Goal: Task Accomplishment & Management: Complete application form

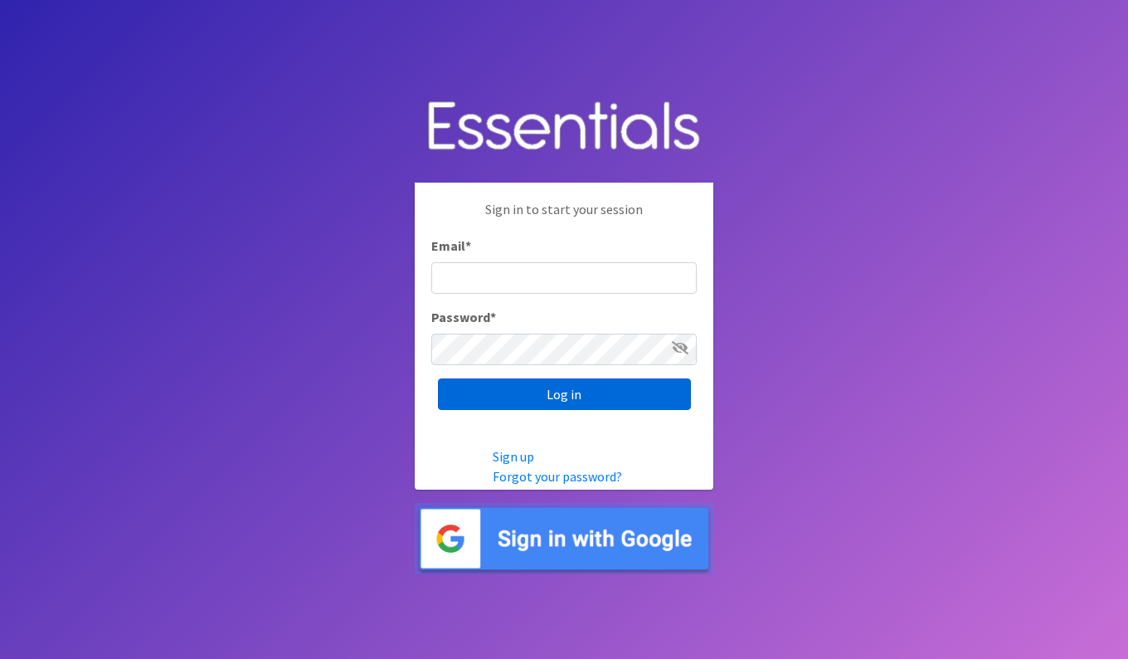
type input "[EMAIL_ADDRESS][DOMAIN_NAME]"
click at [562, 392] on input "Log in" at bounding box center [564, 394] width 253 height 32
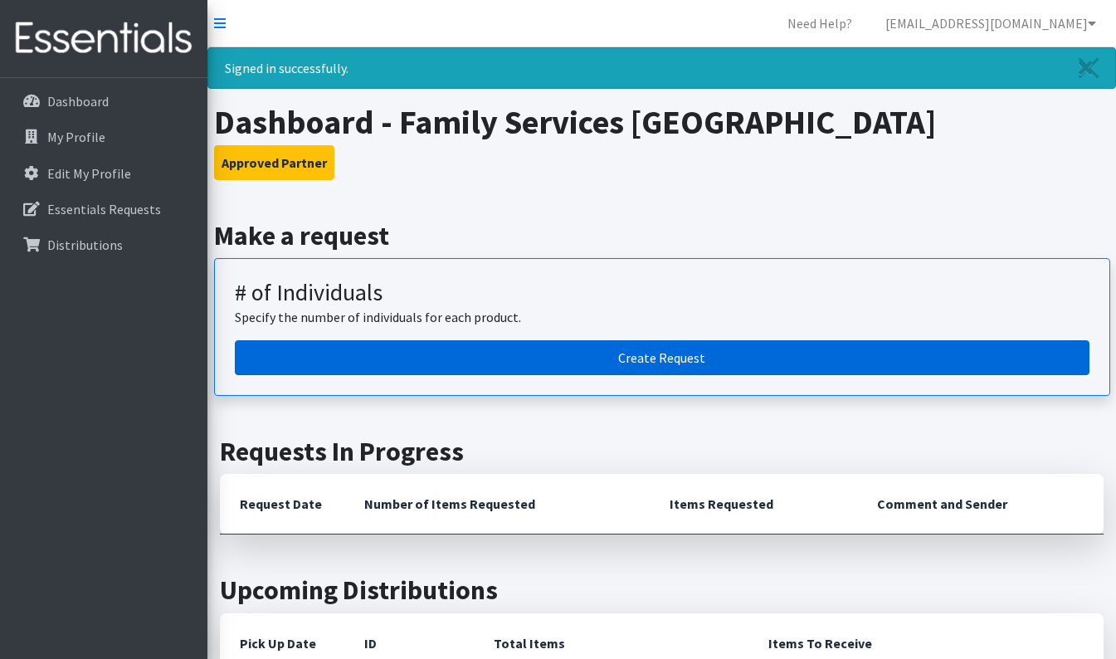
click at [620, 353] on link "Create Request" at bounding box center [662, 357] width 854 height 35
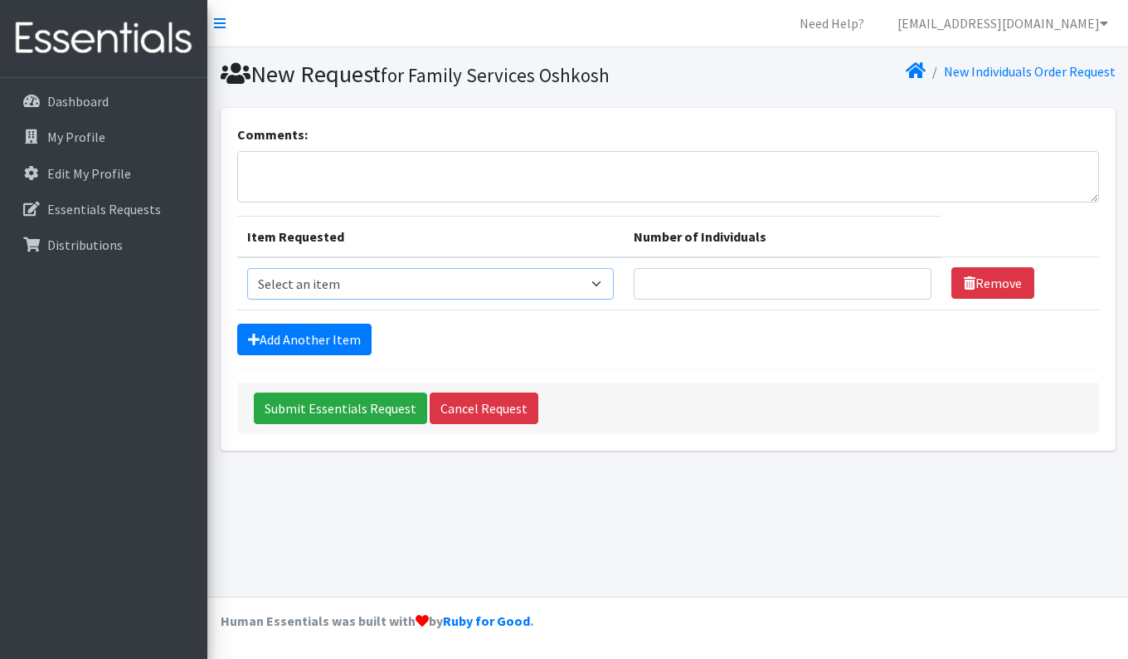
click at [602, 279] on select "Select an item (Newborn) (Preemie) (Size 1) (Size 2) (Size 3) (Size 4) (Size 5)…" at bounding box center [430, 284] width 367 height 32
select select "14508"
click at [247, 268] on select "Select an item (Newborn) (Preemie) (Size 1) (Size 2) (Size 3) (Size 4) (Size 5)…" at bounding box center [430, 284] width 367 height 32
click at [605, 283] on select "Select an item (Newborn) (Preemie) (Size 1) (Size 2) (Size 3) (Size 4) (Size 5)…" at bounding box center [430, 284] width 367 height 32
click at [247, 268] on select "Select an item (Newborn) (Preemie) (Size 1) (Size 2) (Size 3) (Size 4) (Size 5)…" at bounding box center [430, 284] width 367 height 32
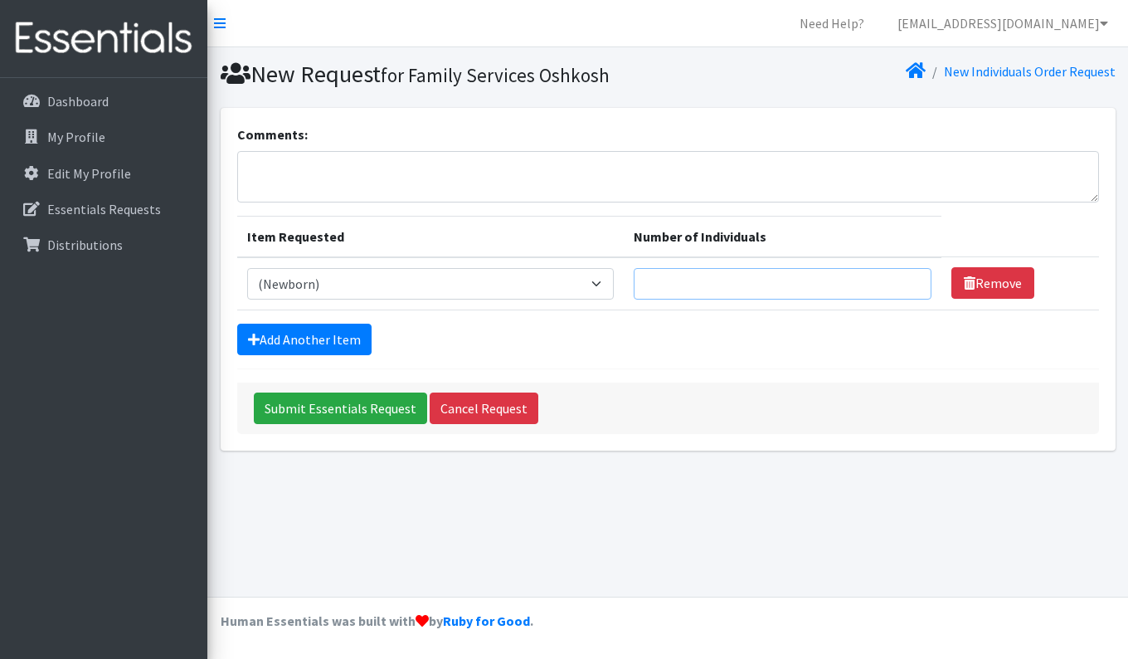
click at [859, 280] on input "Number of Individuals" at bounding box center [783, 284] width 299 height 32
type input "3"
click at [850, 369] on form "Comments: Item Requested Number of Individuals Item Requested Select an item (N…" at bounding box center [668, 278] width 862 height 309
click at [339, 336] on link "Add Another Item" at bounding box center [304, 339] width 134 height 32
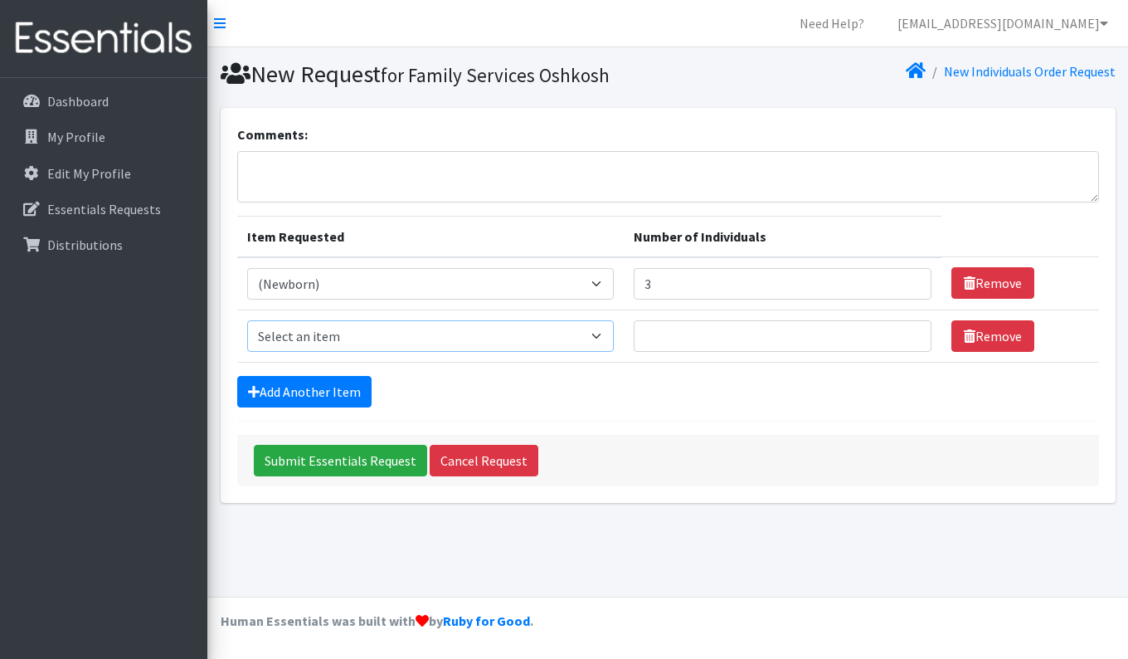
click at [607, 333] on select "Select an item (Newborn) (Preemie) (Size 1) (Size 2) (Size 3) (Size 4) (Size 5)…" at bounding box center [430, 336] width 367 height 32
select select "14509"
click at [247, 320] on select "Select an item (Newborn) (Preemie) (Size 1) (Size 2) (Size 3) (Size 4) (Size 5)…" at bounding box center [430, 336] width 367 height 32
click at [904, 340] on input "1" at bounding box center [783, 336] width 299 height 32
click at [909, 330] on input "2" at bounding box center [783, 336] width 299 height 32
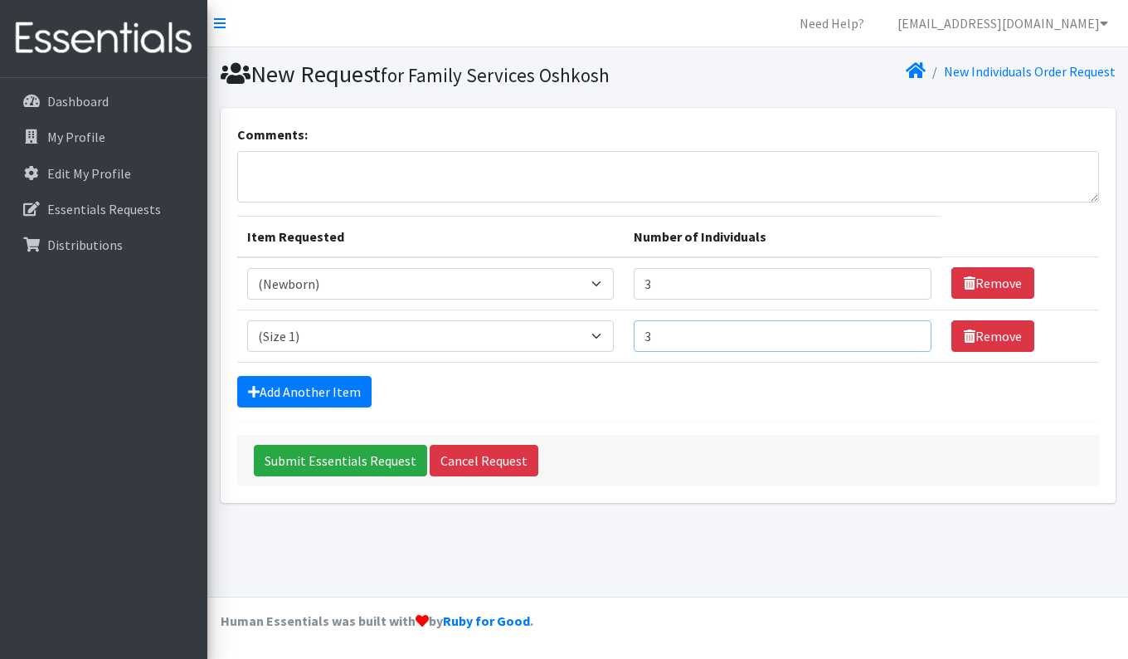
click at [908, 330] on input "3" at bounding box center [783, 336] width 299 height 32
click at [908, 329] on input "4" at bounding box center [783, 336] width 299 height 32
click at [908, 329] on input "5" at bounding box center [783, 336] width 299 height 32
click at [908, 329] on input "6" at bounding box center [783, 336] width 299 height 32
type input "7"
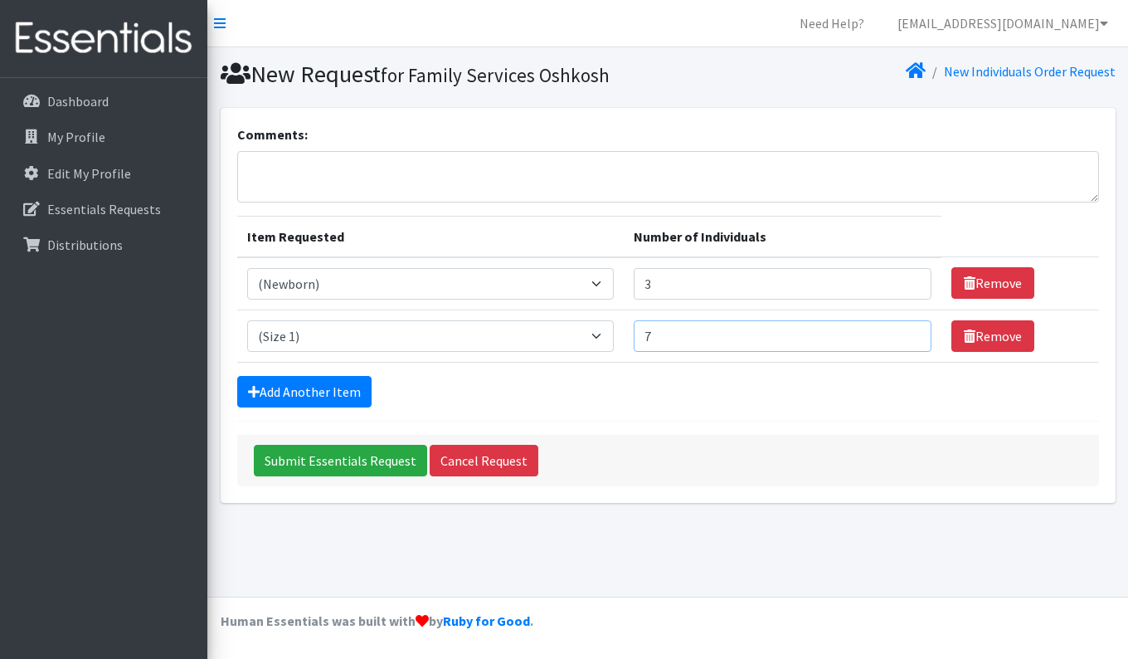
click at [908, 329] on input "7" at bounding box center [783, 336] width 299 height 32
click at [318, 384] on link "Add Another Item" at bounding box center [304, 392] width 134 height 32
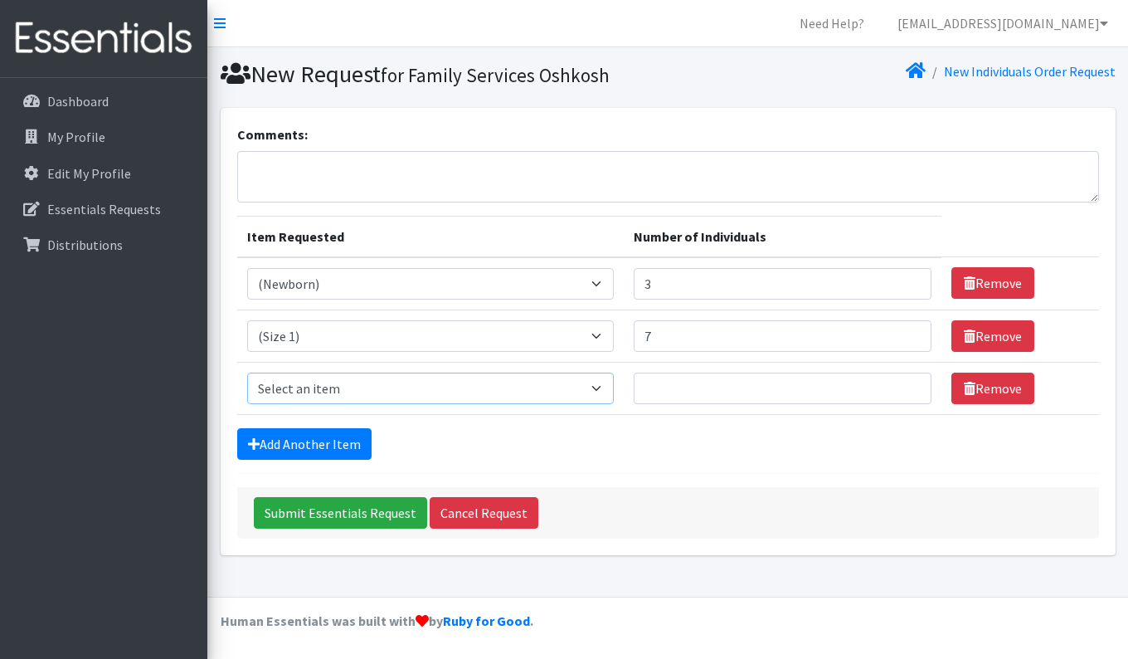
click at [600, 384] on select "Select an item (Newborn) (Preemie) (Size 1) (Size 2) (Size 3) (Size 4) (Size 5)…" at bounding box center [430, 388] width 367 height 32
select select "14510"
click at [247, 372] on select "Select an item (Newborn) (Preemie) (Size 1) (Size 2) (Size 3) (Size 4) (Size 5)…" at bounding box center [430, 388] width 367 height 32
click at [910, 385] on input "1" at bounding box center [783, 388] width 299 height 32
click at [910, 385] on input "2" at bounding box center [783, 388] width 299 height 32
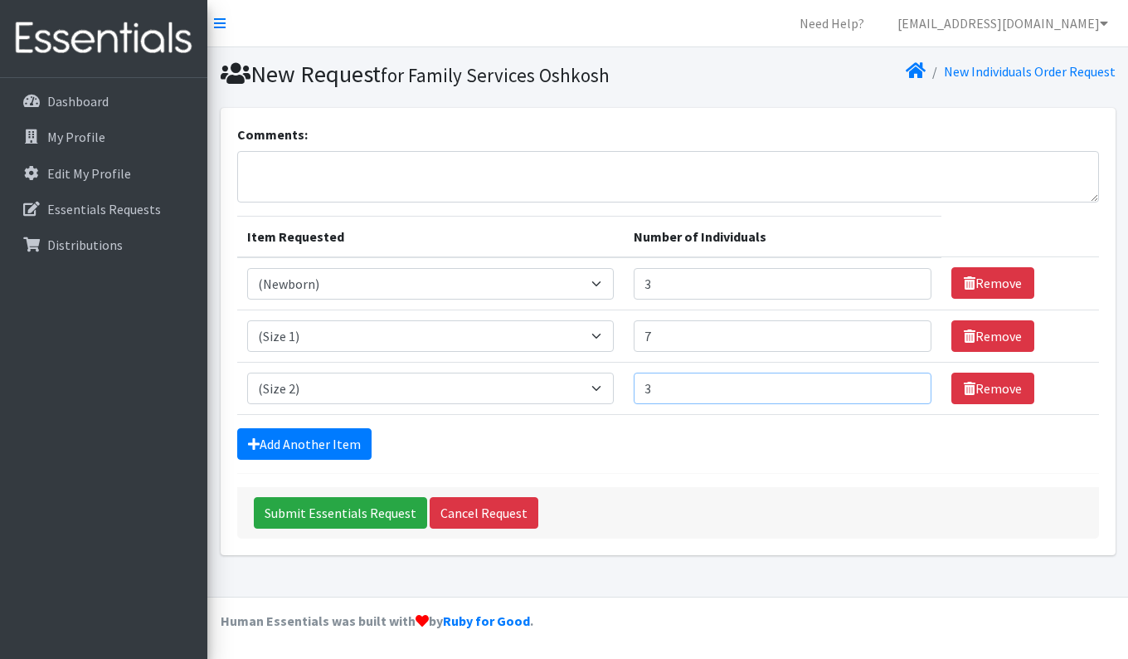
click at [910, 385] on input "3" at bounding box center [783, 388] width 299 height 32
click at [910, 385] on input "4" at bounding box center [783, 388] width 299 height 32
click at [910, 385] on input "5" at bounding box center [783, 388] width 299 height 32
click at [910, 385] on input "6" at bounding box center [783, 388] width 299 height 32
click at [910, 385] on input "7" at bounding box center [783, 388] width 299 height 32
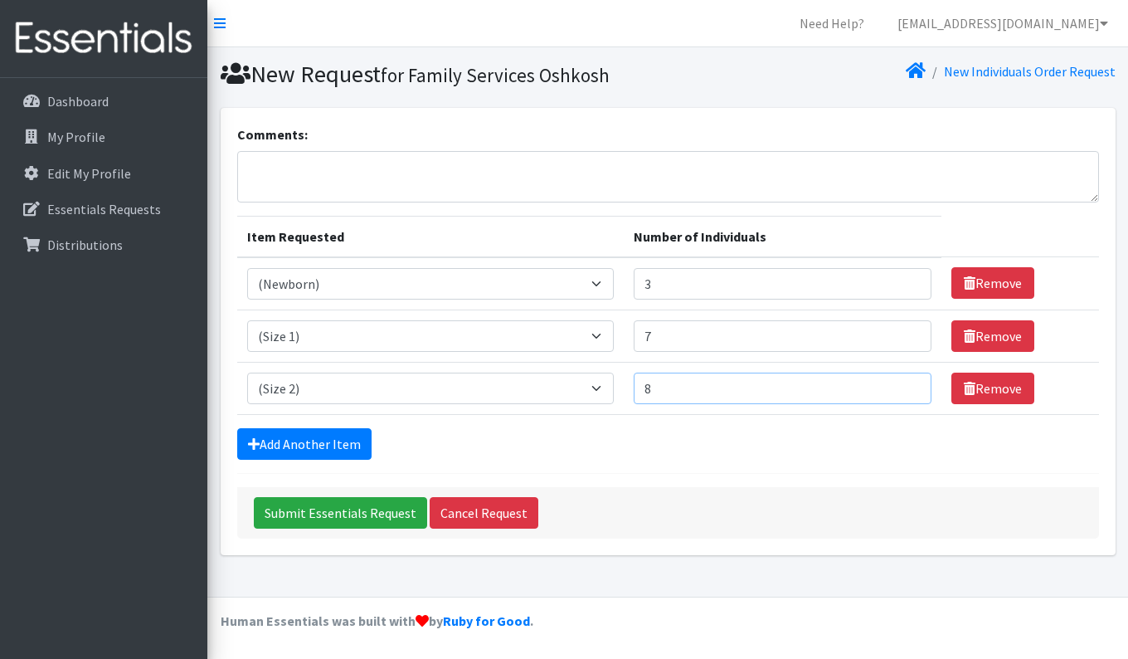
click at [910, 385] on input "8" at bounding box center [783, 388] width 299 height 32
click at [910, 385] on input "9" at bounding box center [783, 388] width 299 height 32
click at [910, 385] on input "10" at bounding box center [783, 388] width 299 height 32
type input "11"
click at [910, 385] on input "11" at bounding box center [783, 388] width 299 height 32
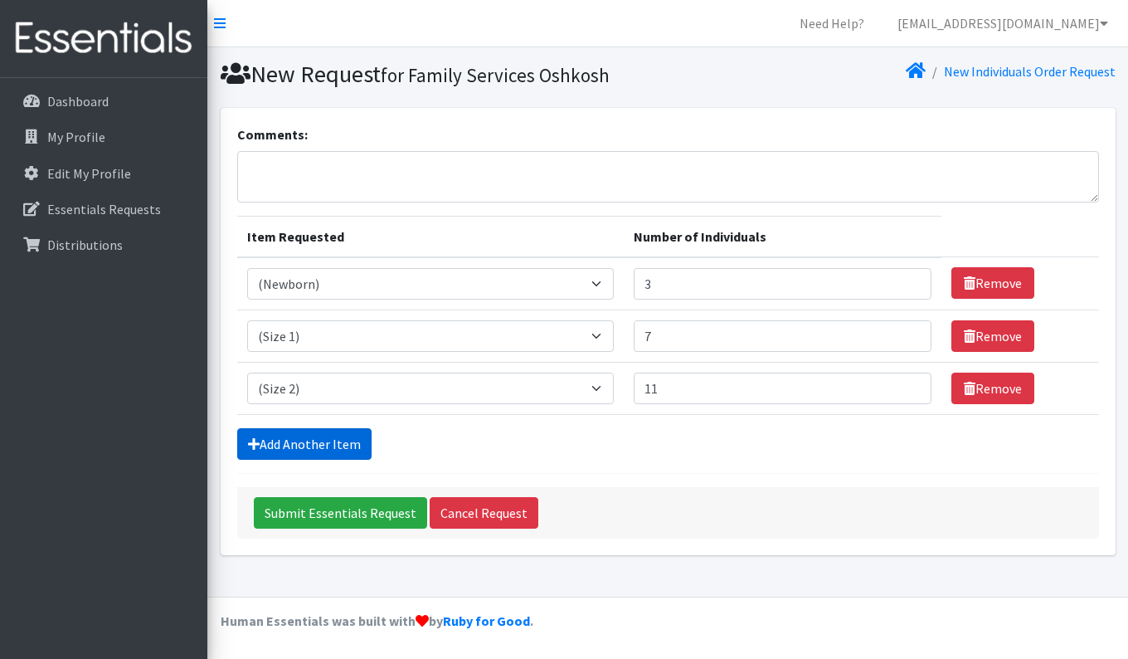
click at [280, 444] on link "Add Another Item" at bounding box center [304, 444] width 134 height 32
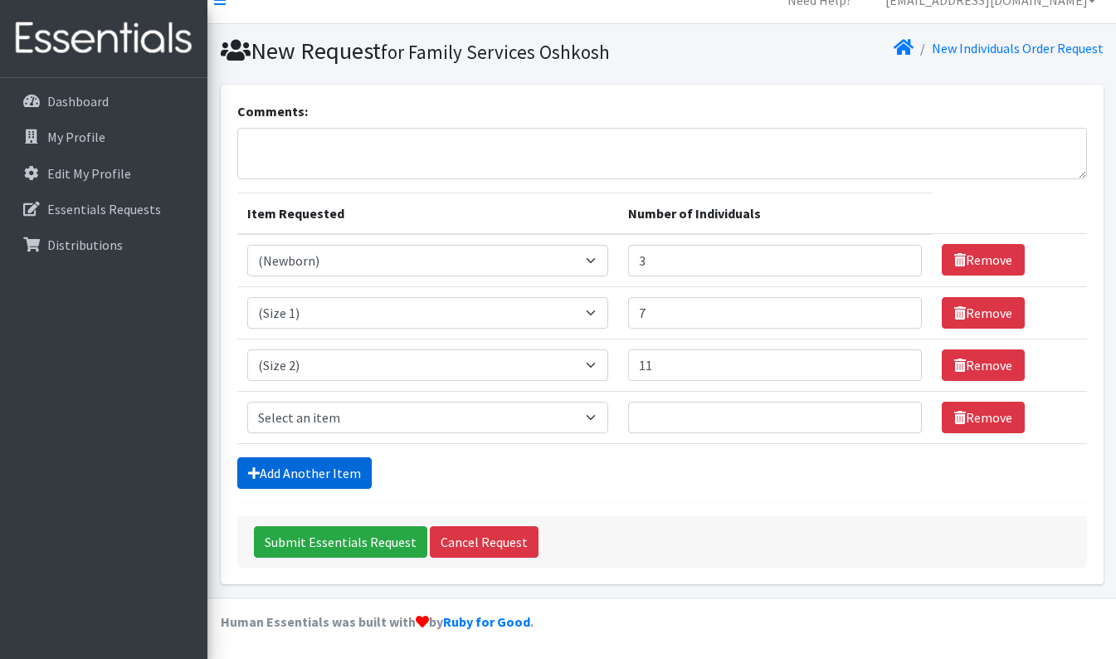
scroll to position [23, 0]
click at [599, 416] on select "Select an item (Newborn) (Preemie) (Size 1) (Size 2) (Size 3) (Size 4) (Size 5)…" at bounding box center [427, 417] width 361 height 32
select select "14507"
click at [247, 401] on select "Select an item (Newborn) (Preemie) (Size 1) (Size 2) (Size 3) (Size 4) (Size 5)…" at bounding box center [427, 417] width 361 height 32
click at [773, 430] on input "Number of Individuals" at bounding box center [775, 417] width 294 height 32
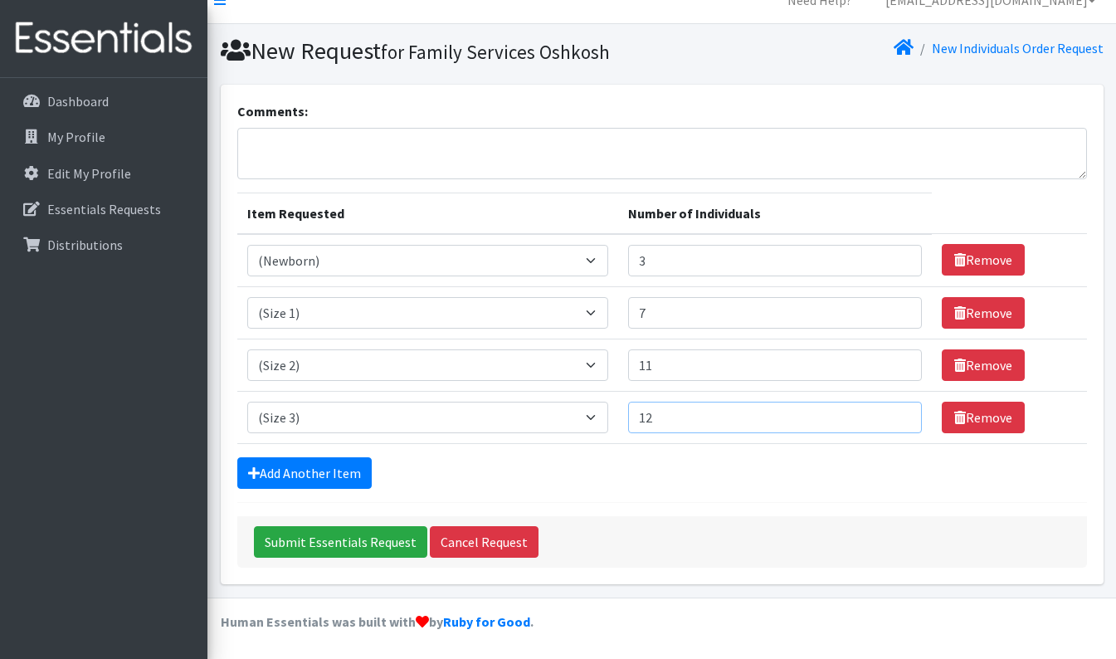
type input "12"
click at [707, 481] on div "Add Another Item" at bounding box center [661, 473] width 849 height 32
click at [304, 474] on link "Add Another Item" at bounding box center [304, 473] width 134 height 32
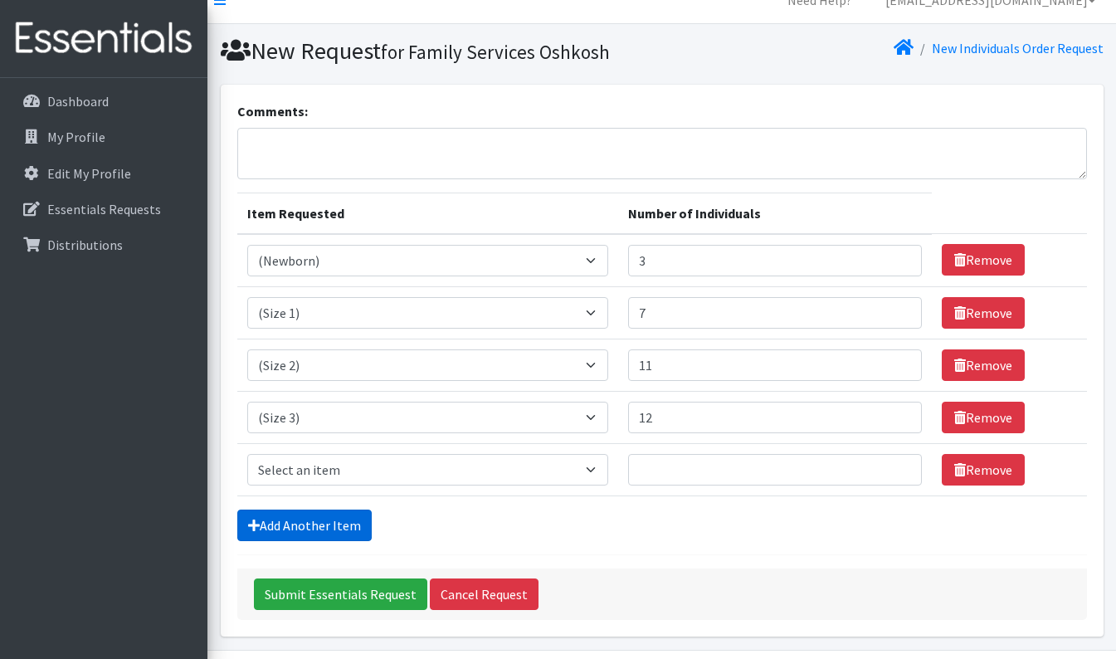
scroll to position [75, 0]
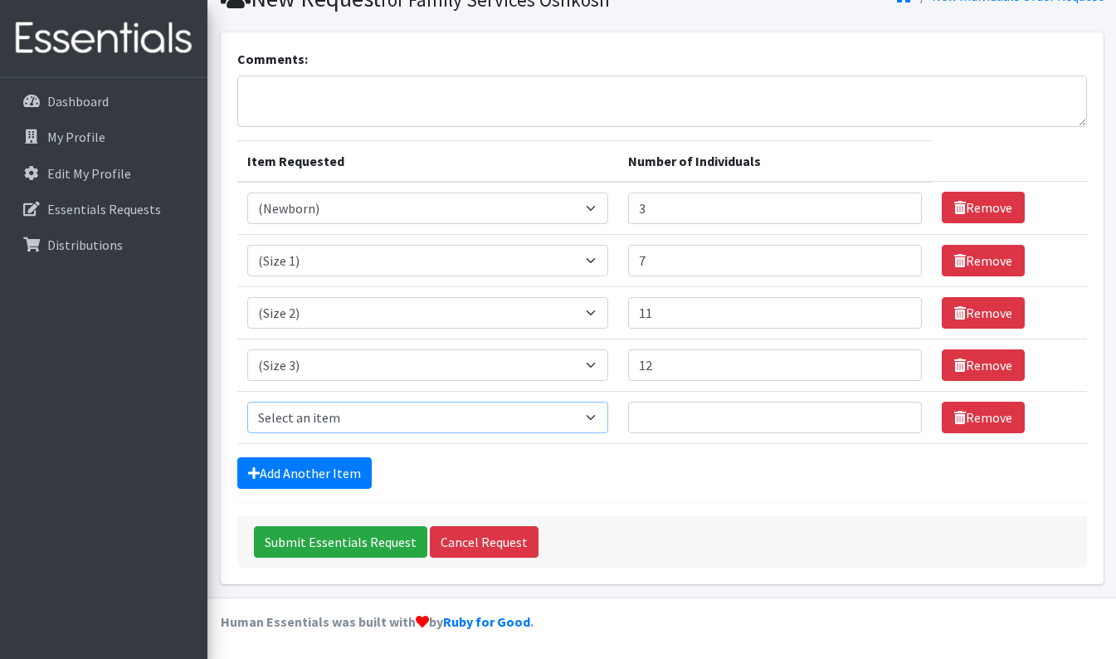
click at [599, 412] on select "Select an item (Newborn) (Preemie) (Size 1) (Size 2) (Size 3) (Size 4) (Size 5)…" at bounding box center [427, 417] width 361 height 32
select select "14512"
click at [247, 401] on select "Select an item (Newborn) (Preemie) (Size 1) (Size 2) (Size 3) (Size 4) (Size 5)…" at bounding box center [427, 417] width 361 height 32
click at [767, 421] on input "Number of Individuals" at bounding box center [775, 417] width 294 height 32
type input "15"
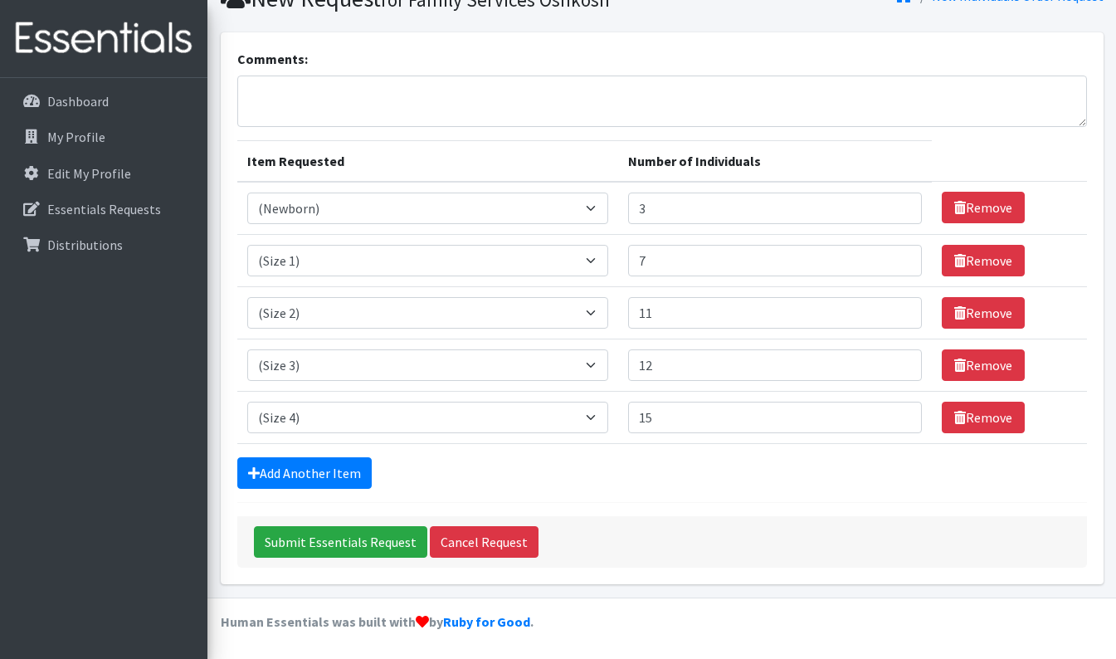
click at [783, 499] on form "Comments: Item Requested Number of Individuals Item Requested Select an item (N…" at bounding box center [661, 308] width 849 height 518
click at [277, 468] on link "Add Another Item" at bounding box center [304, 473] width 134 height 32
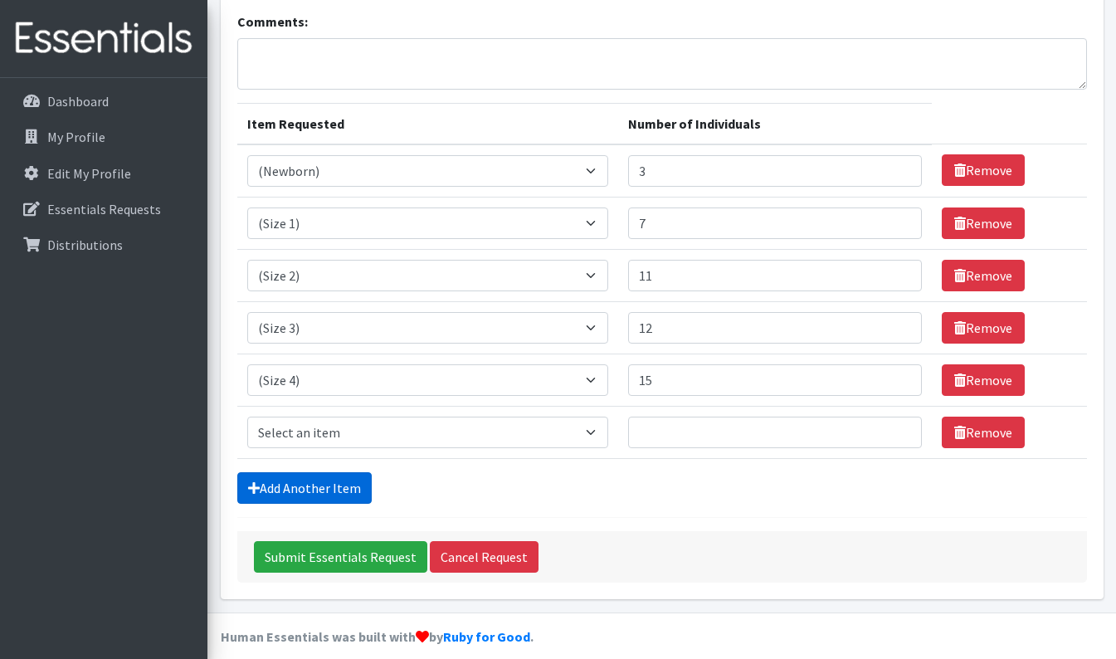
scroll to position [128, 0]
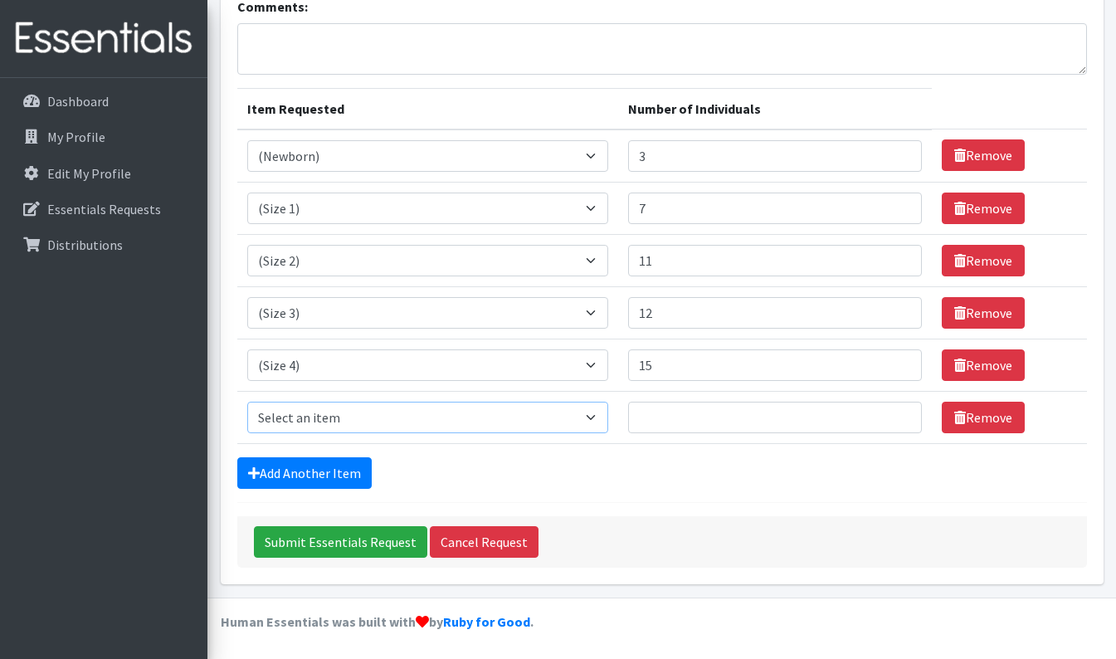
click at [601, 416] on select "Select an item (Newborn) (Preemie) (Size 1) (Size 2) (Size 3) (Size 4) (Size 5)…" at bounding box center [427, 417] width 361 height 32
select select "14488"
click at [247, 401] on select "Select an item (Newborn) (Preemie) (Size 1) (Size 2) (Size 3) (Size 4) (Size 5)…" at bounding box center [427, 417] width 361 height 32
click at [740, 417] on input "Number of Individuals" at bounding box center [775, 417] width 294 height 32
type input "14"
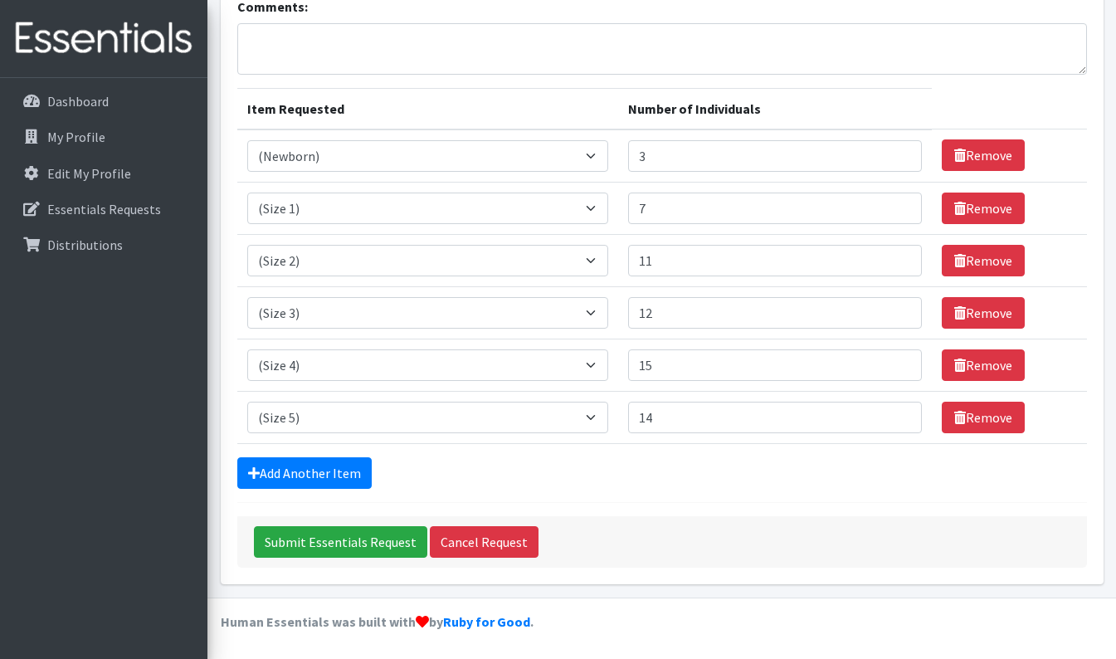
click at [784, 489] on form "Comments: Item Requested Number of Individuals Item Requested Select an item (N…" at bounding box center [661, 282] width 849 height 571
click at [353, 468] on link "Add Another Item" at bounding box center [304, 473] width 134 height 32
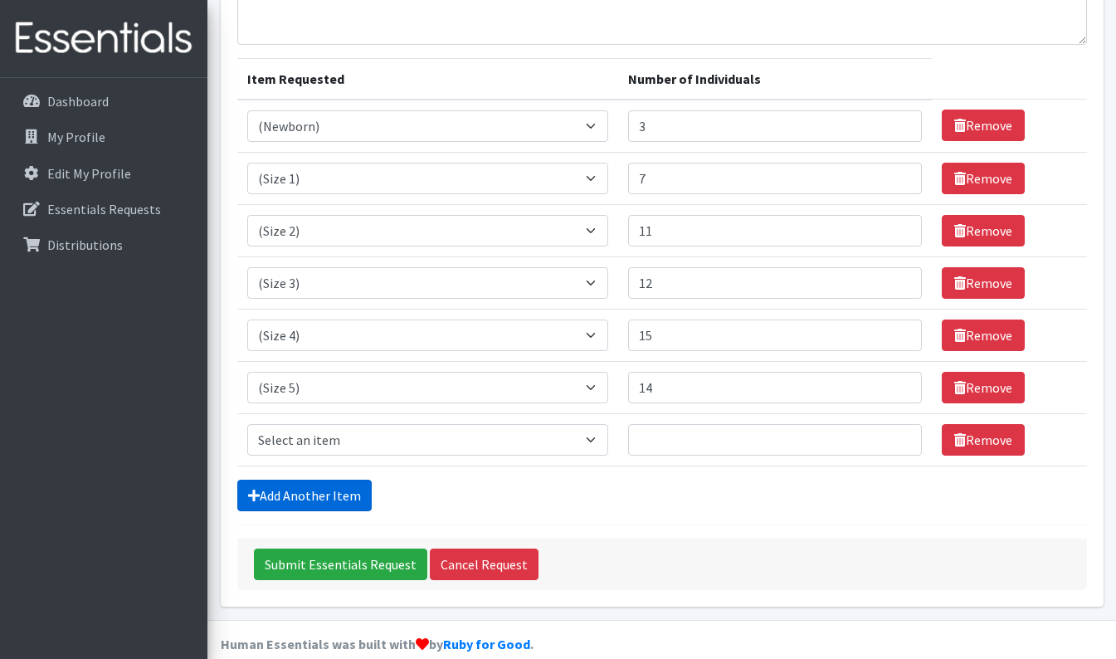
scroll to position [180, 0]
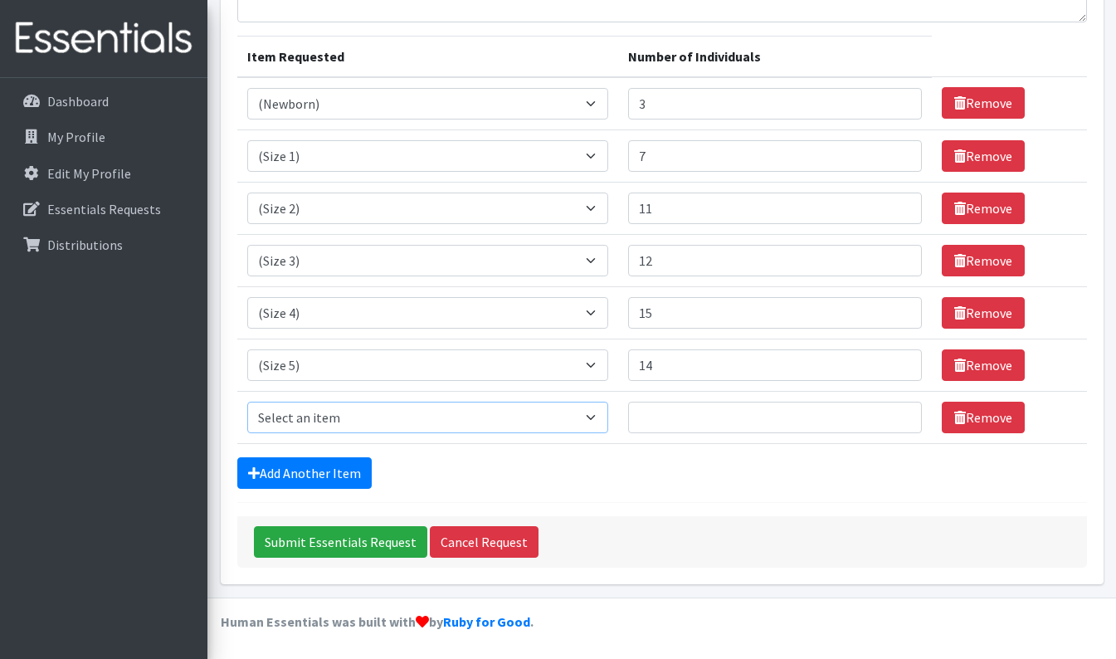
click at [589, 417] on select "Select an item (Newborn) (Preemie) (Size 1) (Size 2) (Size 3) (Size 4) (Size 5)…" at bounding box center [427, 417] width 361 height 32
select select "14491"
click at [247, 401] on select "Select an item (Newborn) (Preemie) (Size 1) (Size 2) (Size 3) (Size 4) (Size 5)…" at bounding box center [427, 417] width 361 height 32
click at [820, 414] on input "Number of Individuals" at bounding box center [775, 417] width 294 height 32
type input "10"
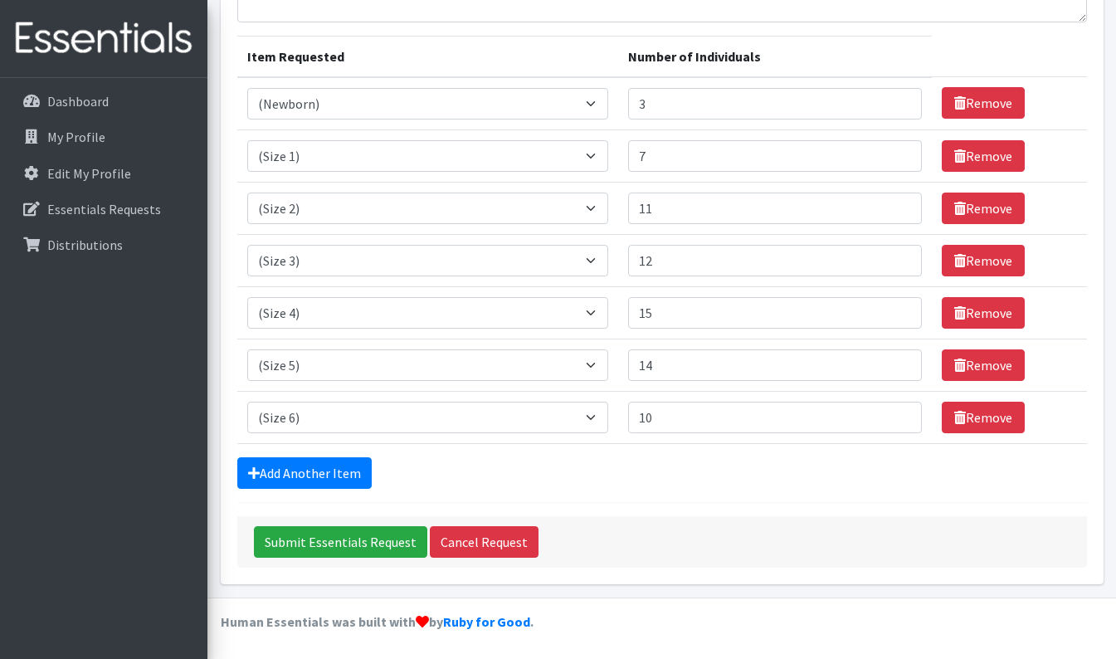
click at [888, 562] on div "Submit Essentials Request Cancel Request" at bounding box center [661, 541] width 849 height 51
click at [324, 474] on link "Add Another Item" at bounding box center [304, 473] width 134 height 32
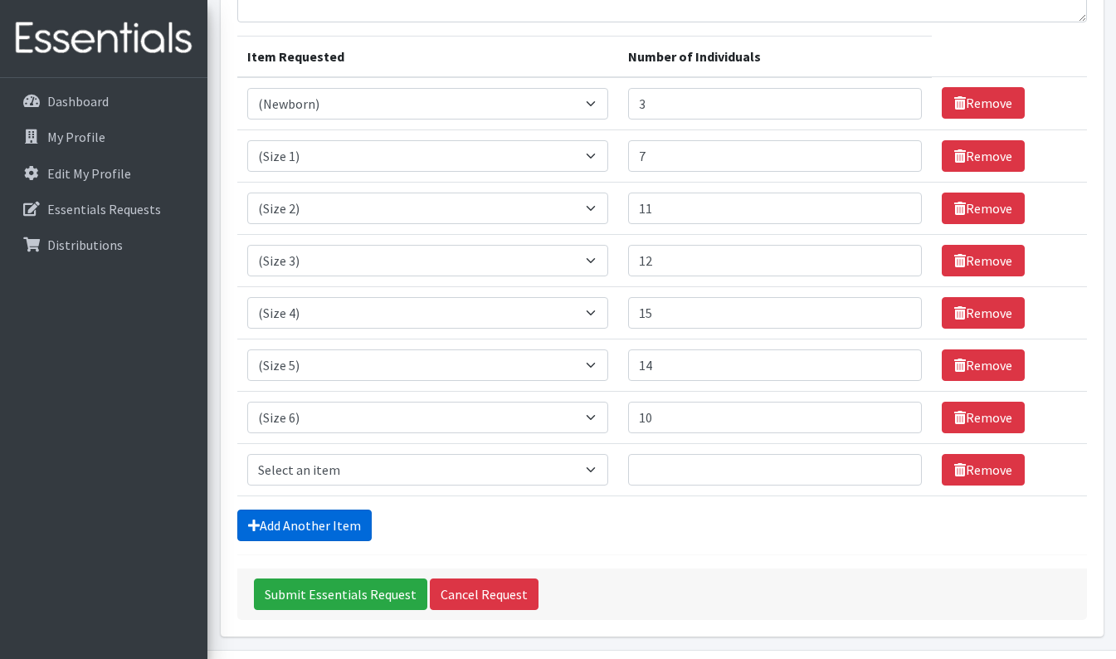
scroll to position [232, 0]
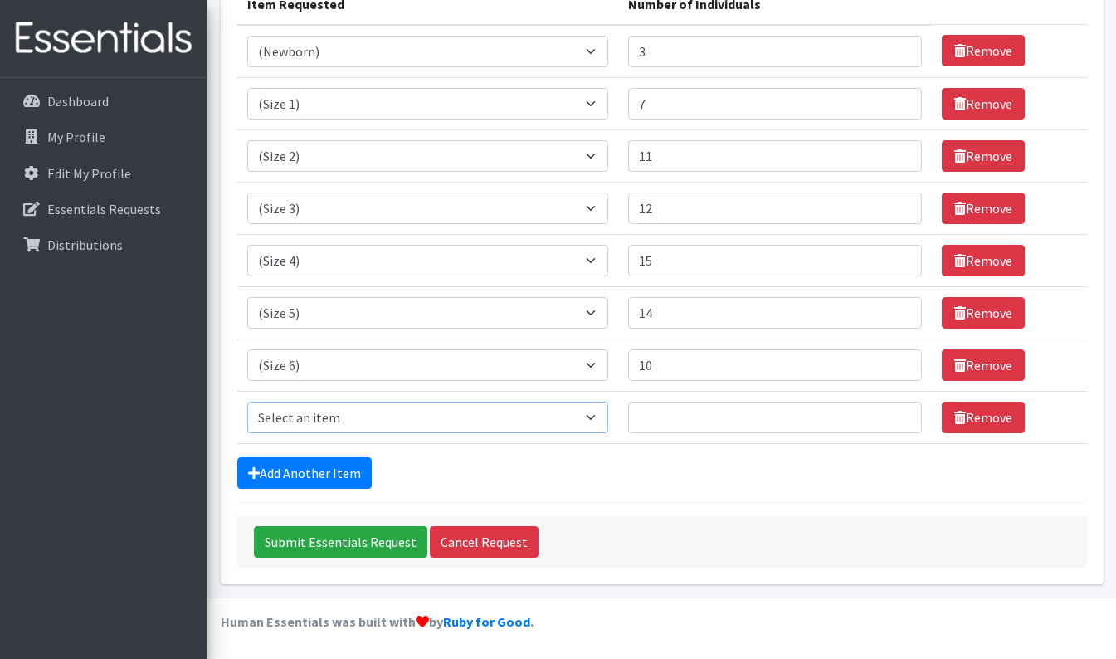
click at [600, 418] on select "Select an item (Newborn) (Preemie) (Size 1) (Size 2) (Size 3) (Size 4) (Size 5)…" at bounding box center [427, 417] width 361 height 32
select select "14953"
click at [247, 401] on select "Select an item (Newborn) (Preemie) (Size 1) (Size 2) (Size 3) (Size 4) (Size 5)…" at bounding box center [427, 417] width 361 height 32
click at [835, 415] on input "Number of Individuals" at bounding box center [775, 417] width 294 height 32
type input "3"
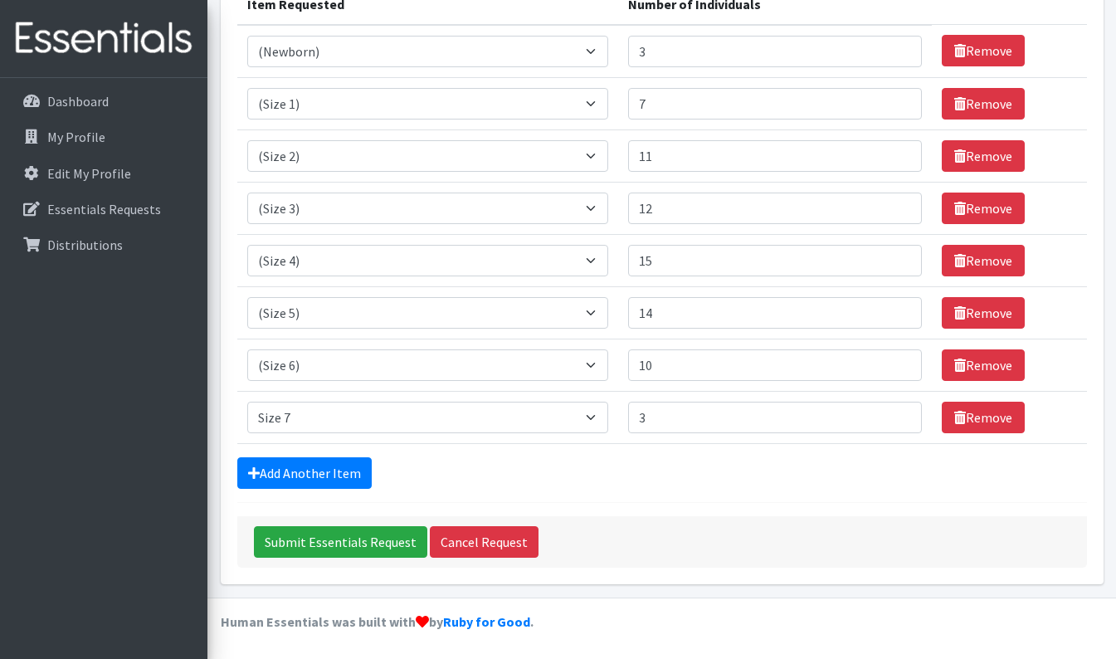
click at [811, 514] on form "Comments: Item Requested Number of Individuals Item Requested Select an item (N…" at bounding box center [661, 229] width 849 height 675
click at [332, 468] on link "Add Another Item" at bounding box center [304, 473] width 134 height 32
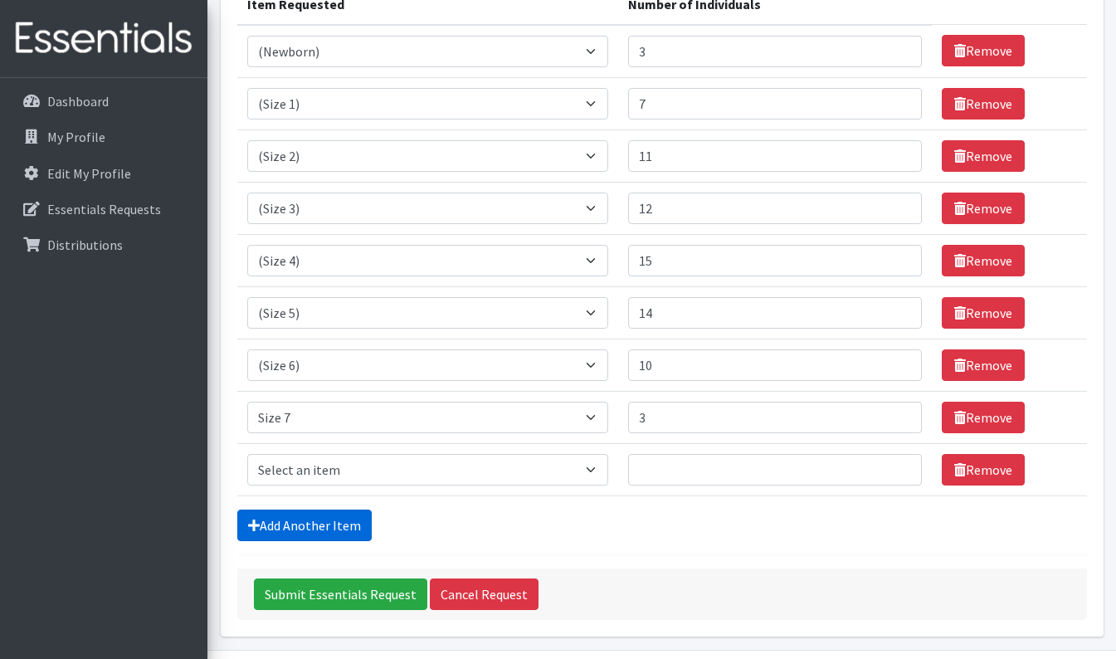
scroll to position [285, 0]
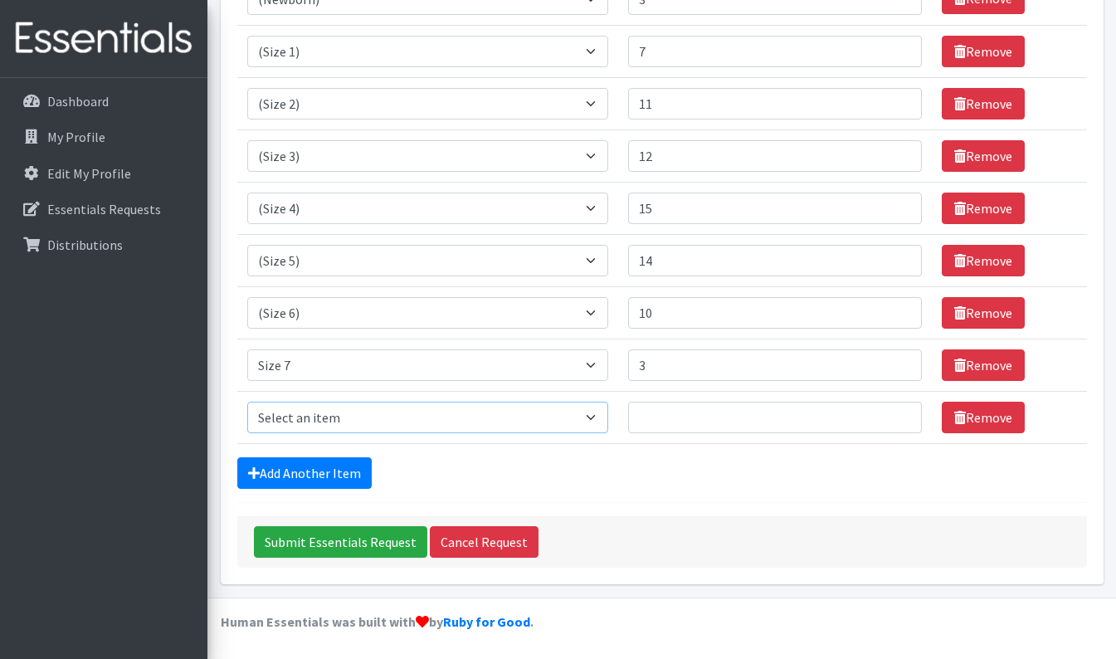
click at [596, 416] on select "Select an item (Newborn) (Preemie) (Size 1) (Size 2) (Size 3) (Size 4) (Size 5)…" at bounding box center [427, 417] width 361 height 32
select select "14495"
click at [247, 401] on select "Select an item (Newborn) (Preemie) (Size 1) (Size 2) (Size 3) (Size 4) (Size 5)…" at bounding box center [427, 417] width 361 height 32
click at [798, 416] on input "Number of Individuals" at bounding box center [775, 417] width 294 height 32
type input "2"
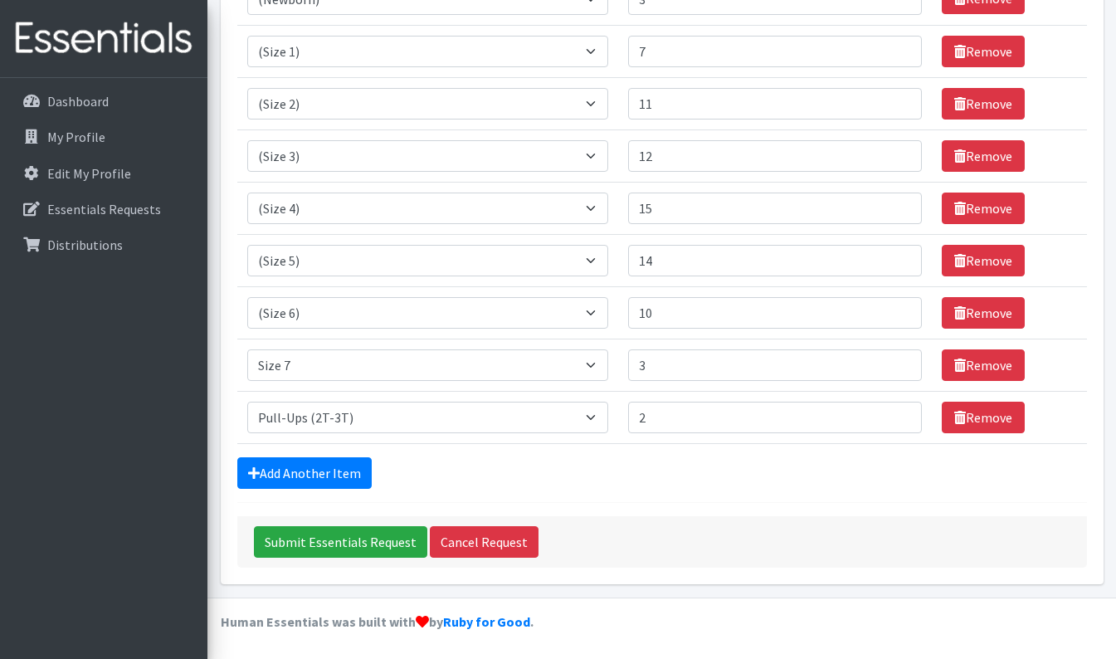
drag, startPoint x: 720, startPoint y: 551, endPoint x: 708, endPoint y: 551, distance: 12.4
click at [719, 551] on div "Submit Essentials Request Cancel Request" at bounding box center [661, 541] width 849 height 51
click at [347, 467] on link "Add Another Item" at bounding box center [304, 473] width 134 height 32
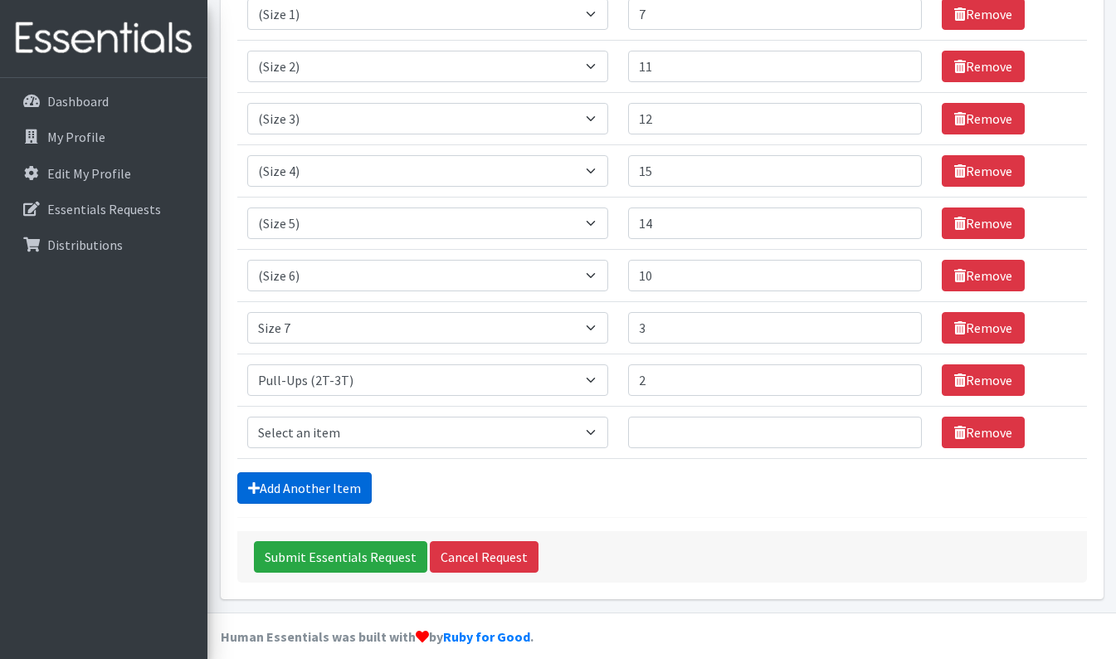
scroll to position [337, 0]
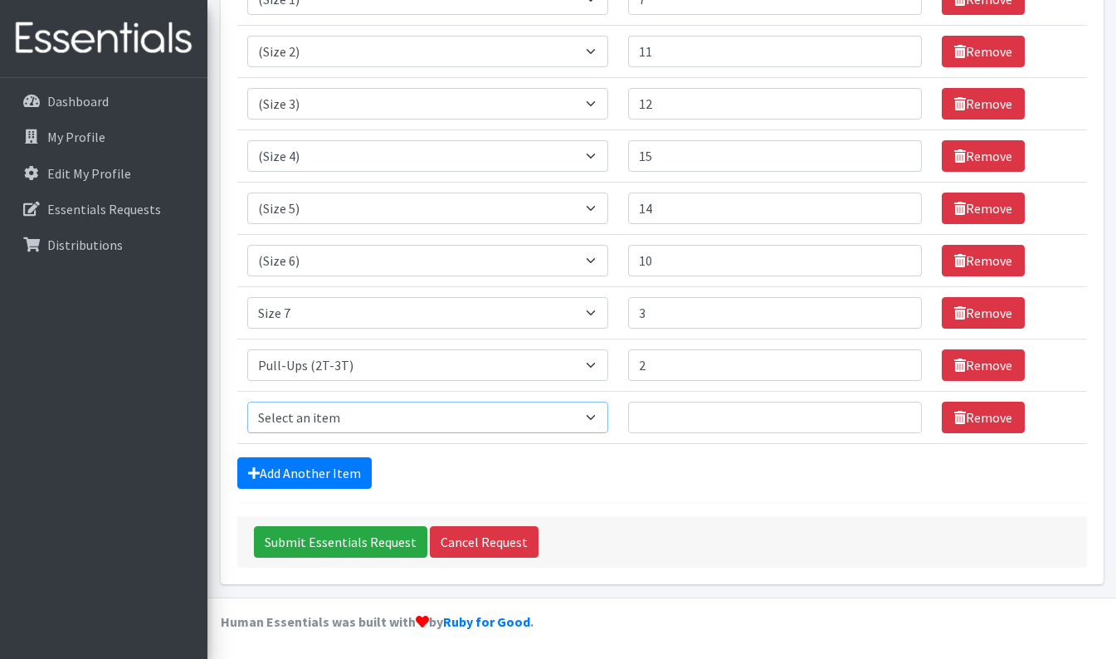
click at [599, 407] on select "Select an item (Newborn) (Preemie) (Size 1) (Size 2) (Size 3) (Size 4) (Size 5)…" at bounding box center [427, 417] width 361 height 32
select select "14494"
click at [247, 401] on select "Select an item (Newborn) (Preemie) (Size 1) (Size 2) (Size 3) (Size 4) (Size 5)…" at bounding box center [427, 417] width 361 height 32
click at [839, 418] on input "Number of Individuals" at bounding box center [775, 417] width 294 height 32
type input "2"
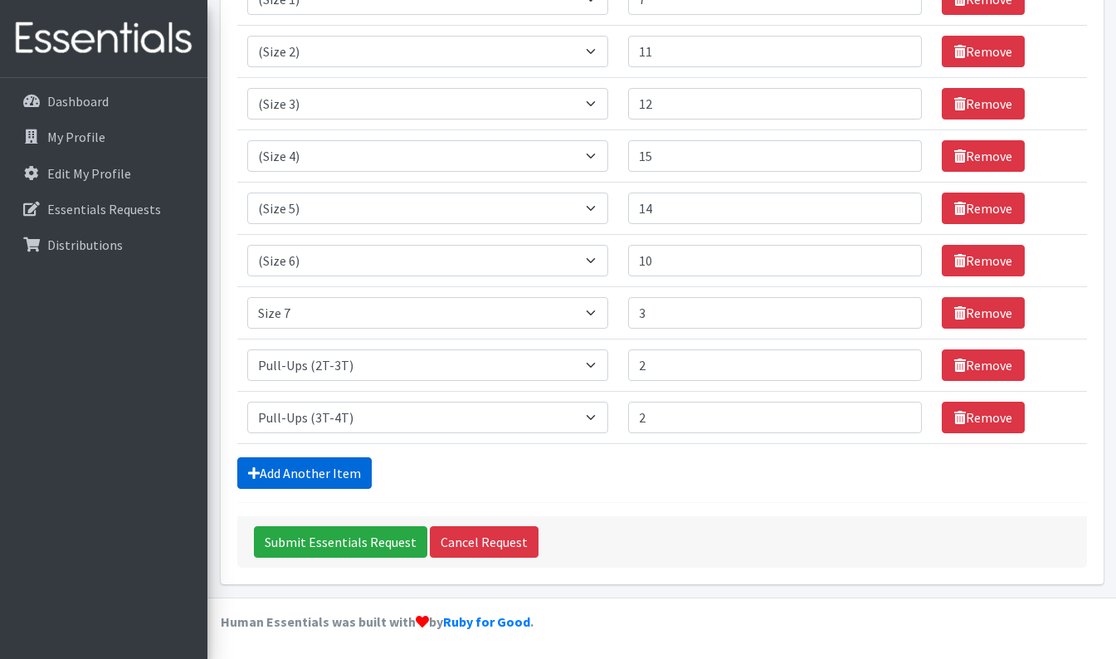
click at [339, 470] on link "Add Another Item" at bounding box center [304, 473] width 134 height 32
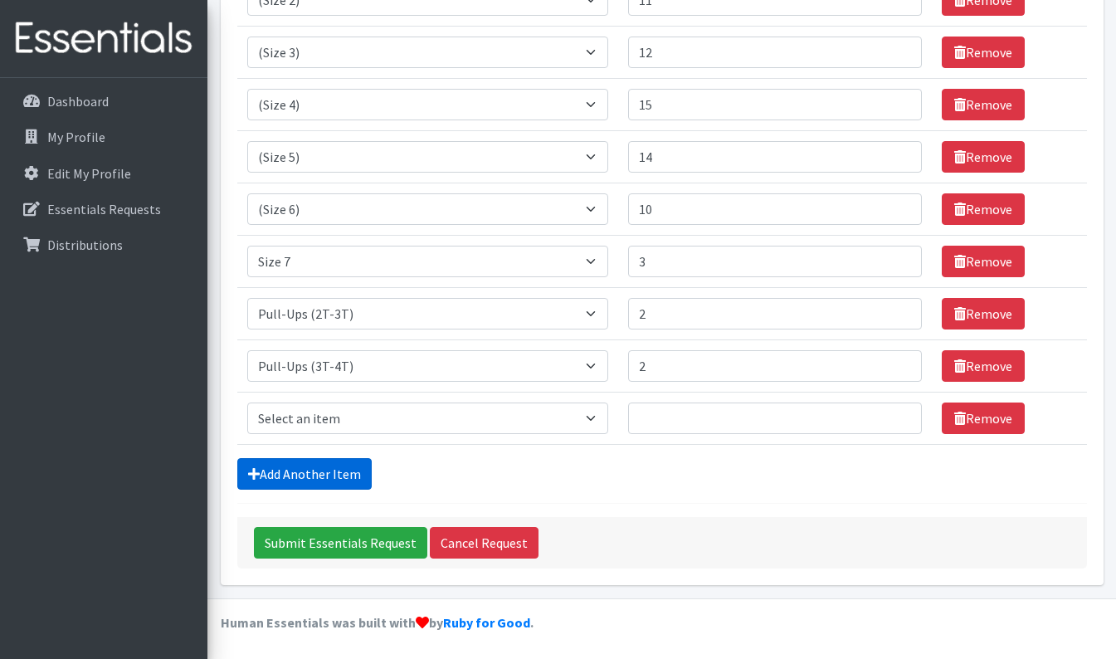
scroll to position [389, 0]
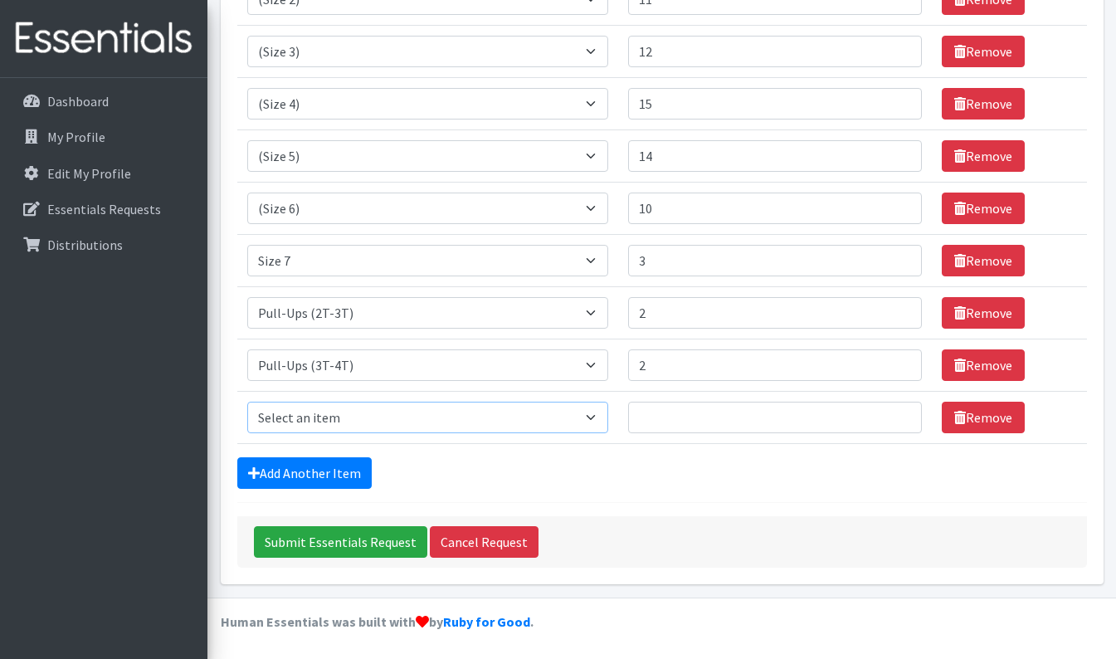
click at [600, 418] on select "Select an item (Newborn) (Preemie) (Size 1) (Size 2) (Size 3) (Size 4) (Size 5)…" at bounding box center [427, 417] width 361 height 32
select select "14511"
click at [247, 401] on select "Select an item (Newborn) (Preemie) (Size 1) (Size 2) (Size 3) (Size 4) (Size 5)…" at bounding box center [427, 417] width 361 height 32
click at [769, 416] on input "Number of Individuals" at bounding box center [775, 417] width 294 height 32
type input "3"
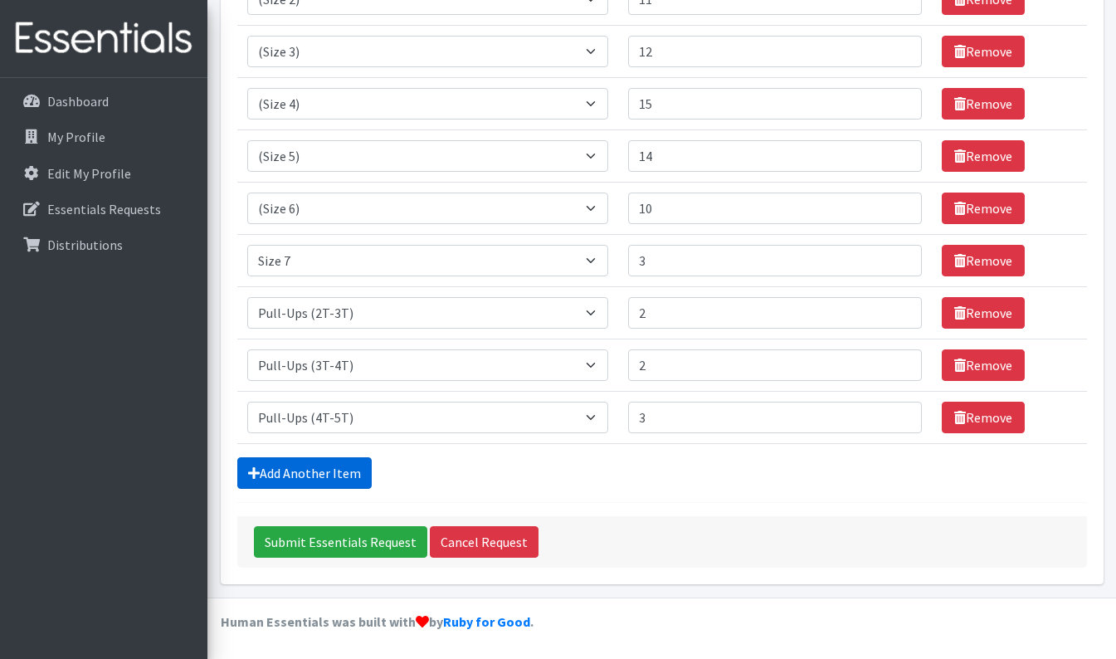
click at [343, 475] on link "Add Another Item" at bounding box center [304, 473] width 134 height 32
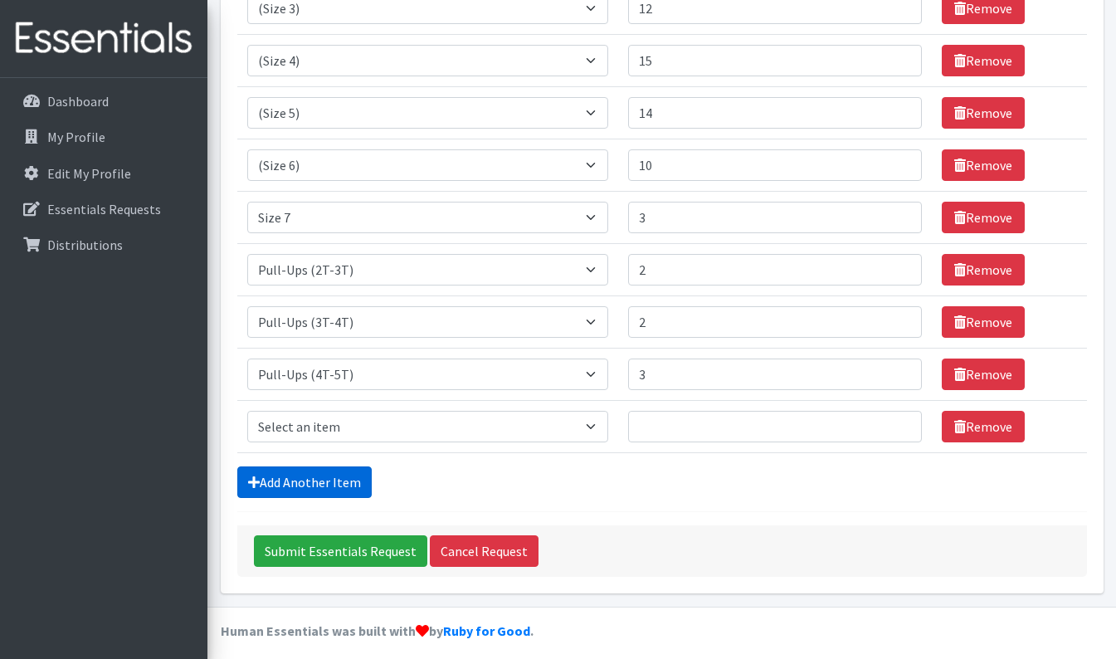
scroll to position [441, 0]
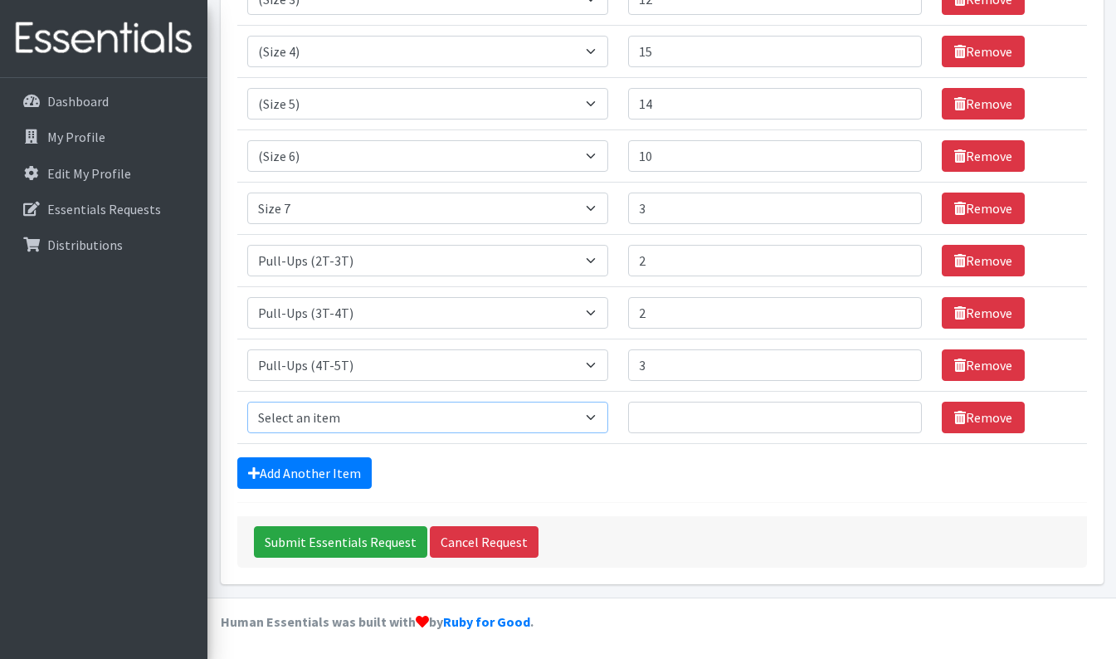
click at [601, 419] on select "Select an item (Newborn) (Preemie) (Size 1) (Size 2) (Size 3) (Size 4) (Size 5)…" at bounding box center [427, 417] width 361 height 32
select select "14484"
click at [247, 401] on select "Select an item (Newborn) (Preemie) (Size 1) (Size 2) (Size 3) (Size 4) (Size 5)…" at bounding box center [427, 417] width 361 height 32
click at [889, 414] on input "Number of Individuals" at bounding box center [775, 417] width 294 height 32
type input "10"
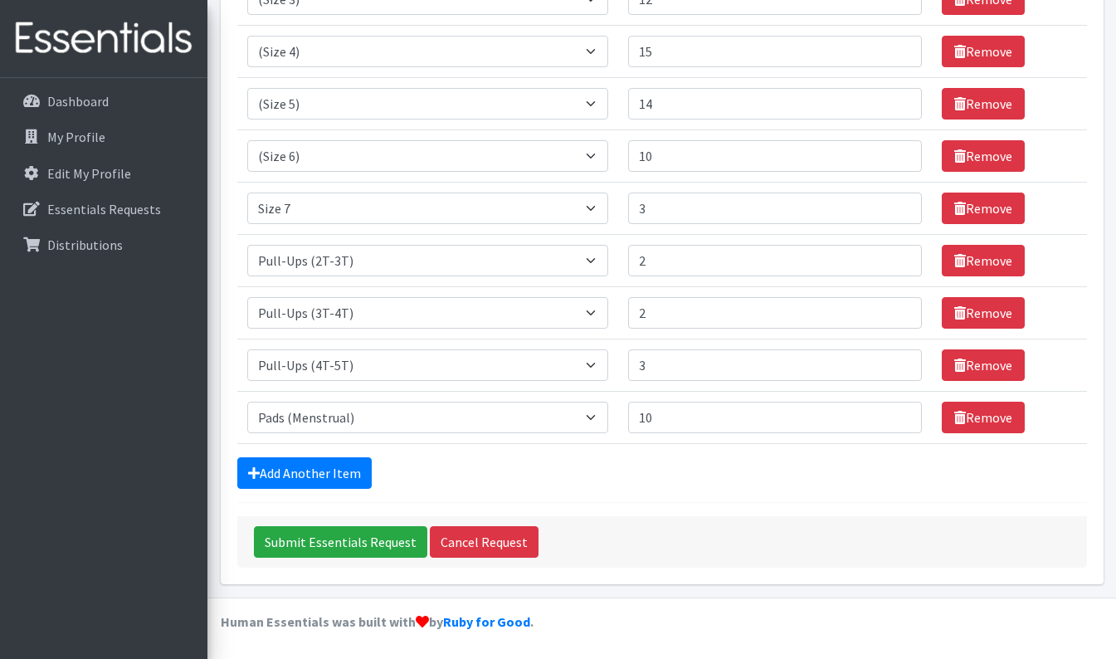
click at [812, 500] on form "Comments: Item Requested Number of Individuals Item Requested Select an item (N…" at bounding box center [661, 125] width 849 height 884
click at [596, 418] on select "Select an item (Newborn) (Preemie) (Size 1) (Size 2) (Size 3) (Size 4) (Size 5)…" at bounding box center [427, 417] width 361 height 32
click at [630, 518] on div "Submit Essentials Request Cancel Request" at bounding box center [661, 541] width 849 height 51
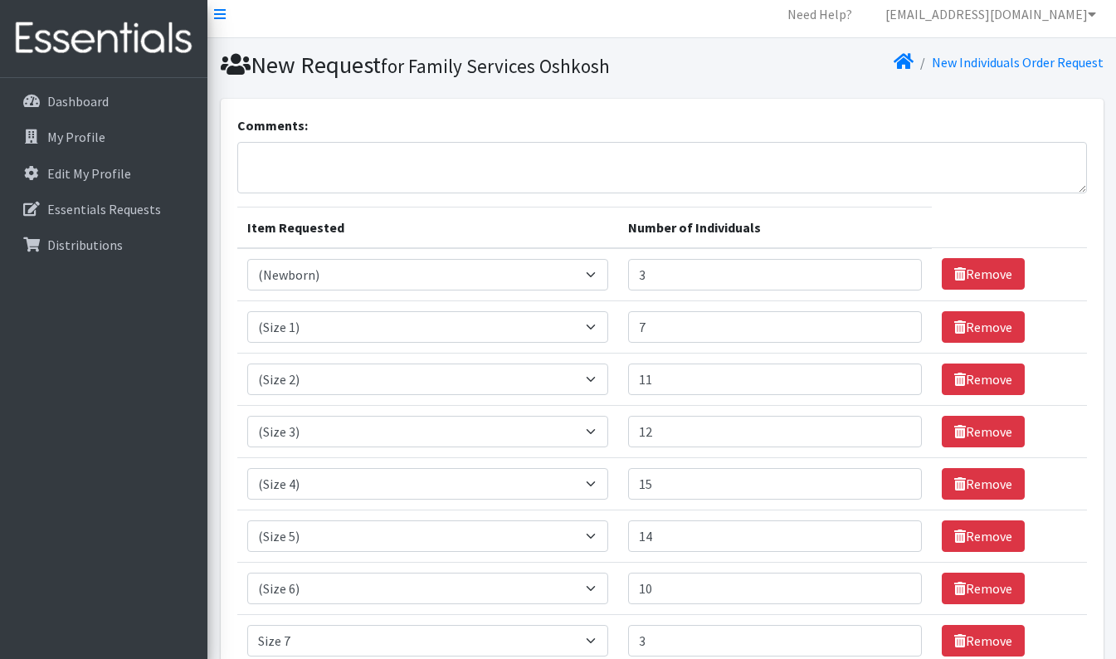
scroll to position [0, 0]
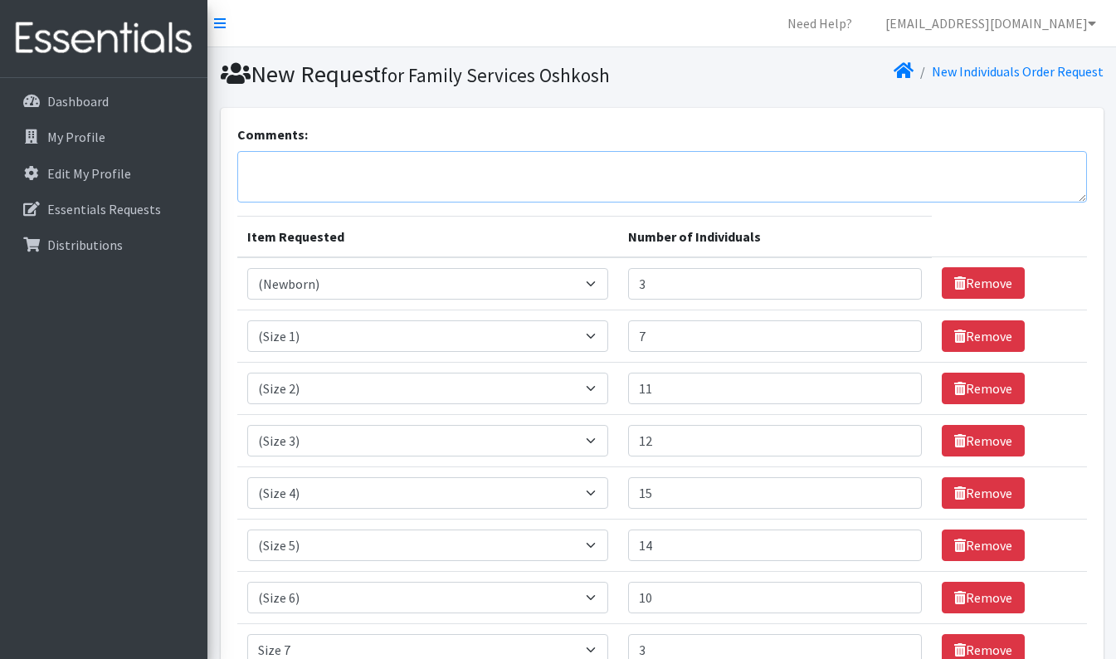
click at [564, 179] on textarea "Comments:" at bounding box center [661, 176] width 849 height 51
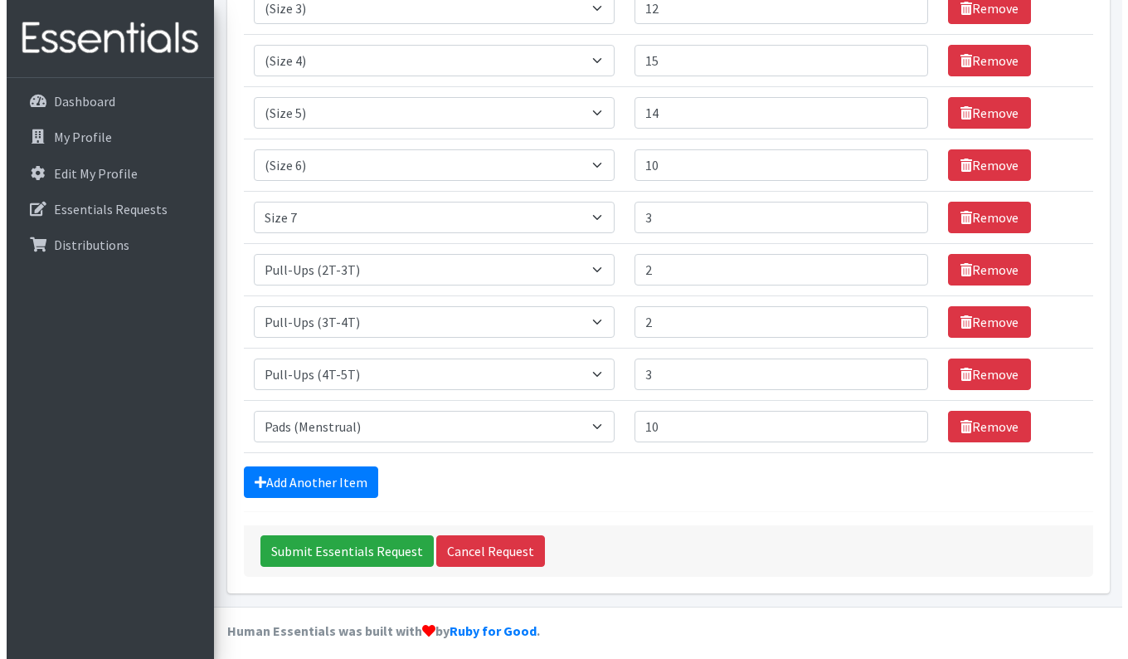
scroll to position [441, 0]
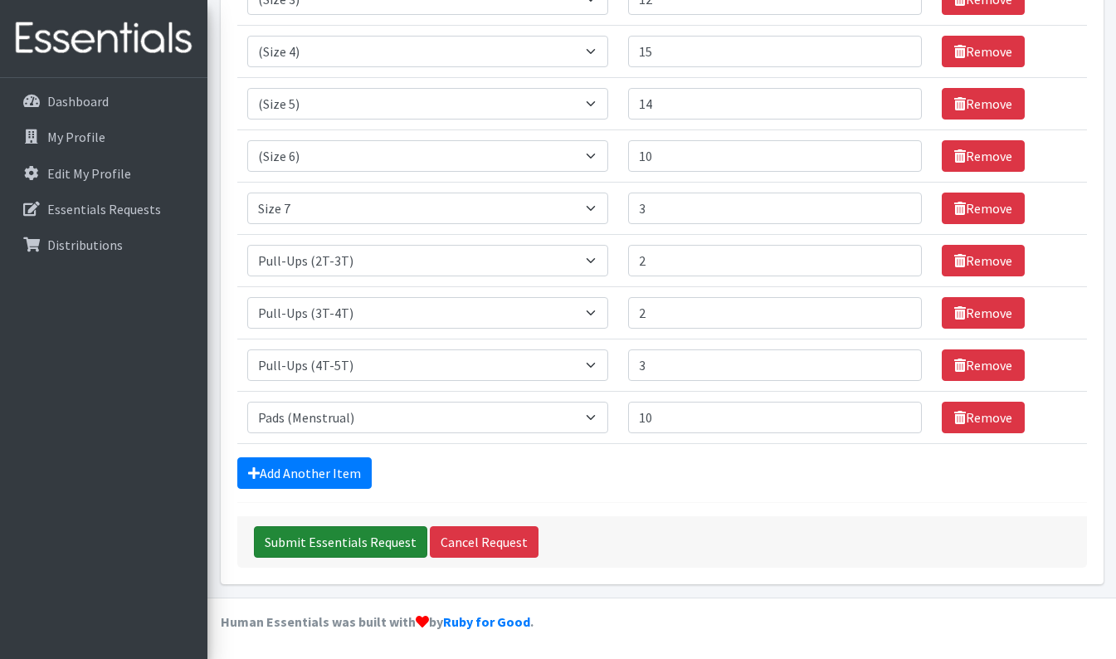
type textarea "We would love 30 packages of baby wipes if available! Thank you!"
click at [380, 532] on input "Submit Essentials Request" at bounding box center [340, 542] width 173 height 32
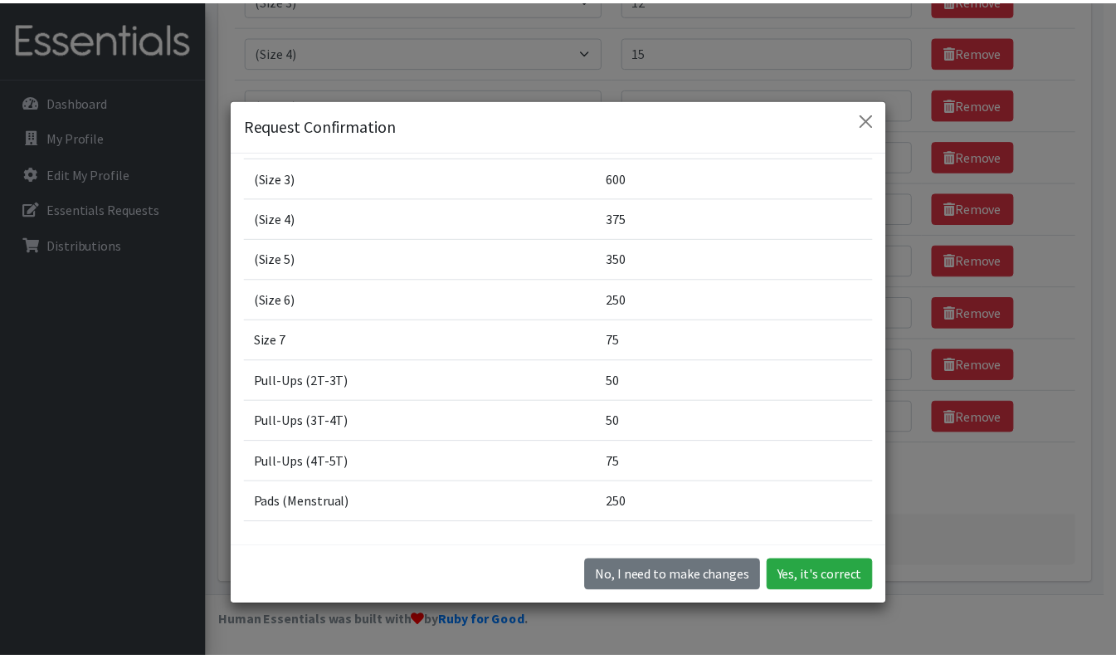
scroll to position [232, 0]
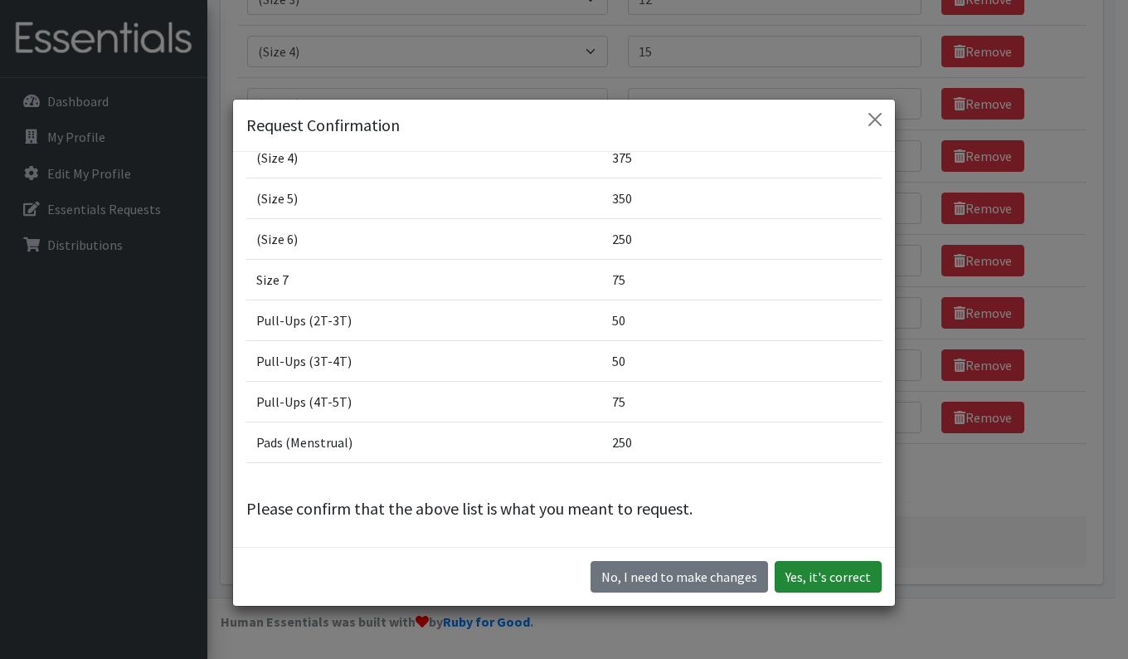
click at [849, 574] on button "Yes, it's correct" at bounding box center [828, 577] width 107 height 32
